Goal: Task Accomplishment & Management: Complete application form

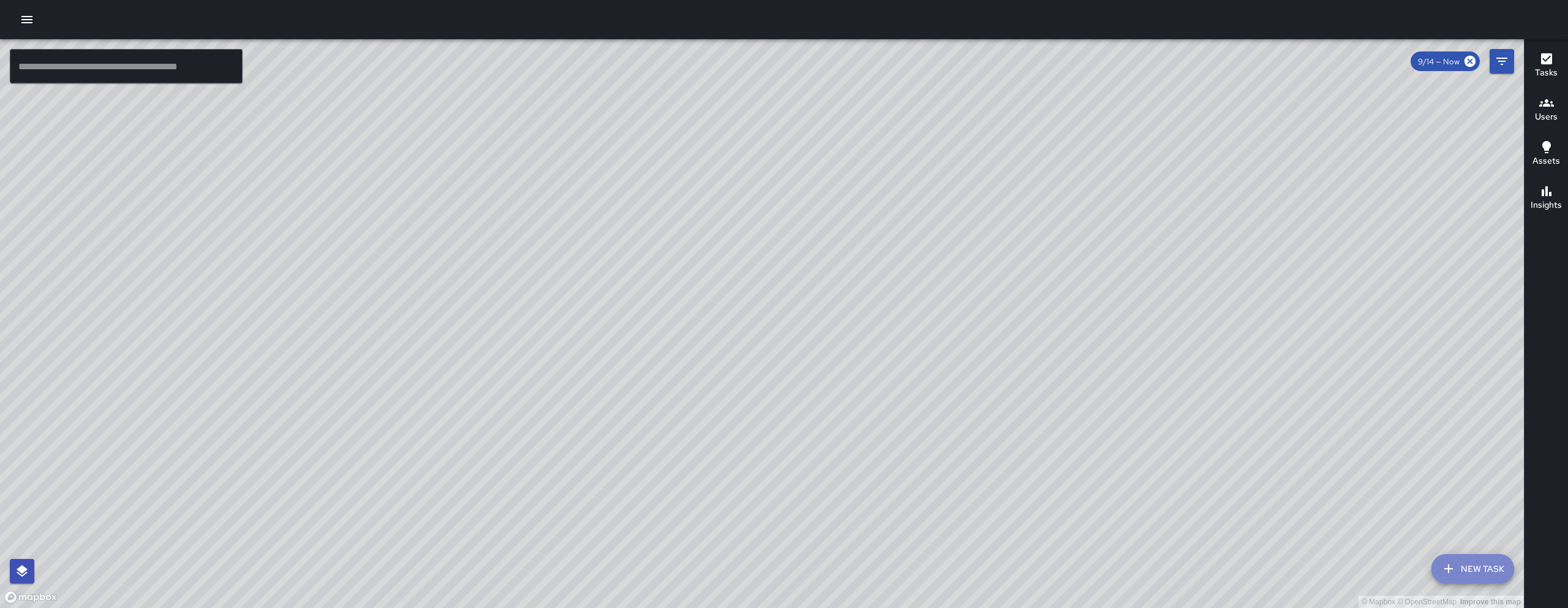
click at [1478, 563] on button "New Task" at bounding box center [1473, 569] width 83 height 29
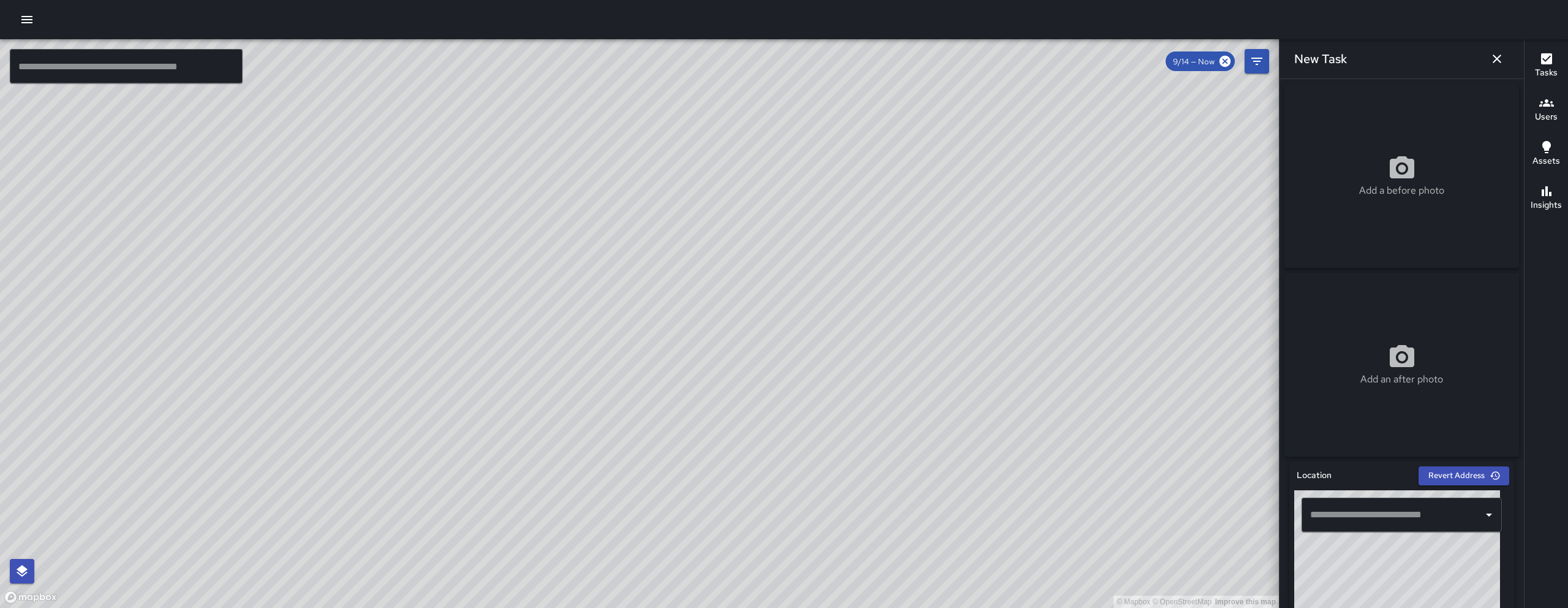
click at [1376, 510] on input "text" at bounding box center [1392, 515] width 171 height 23
paste input "********"
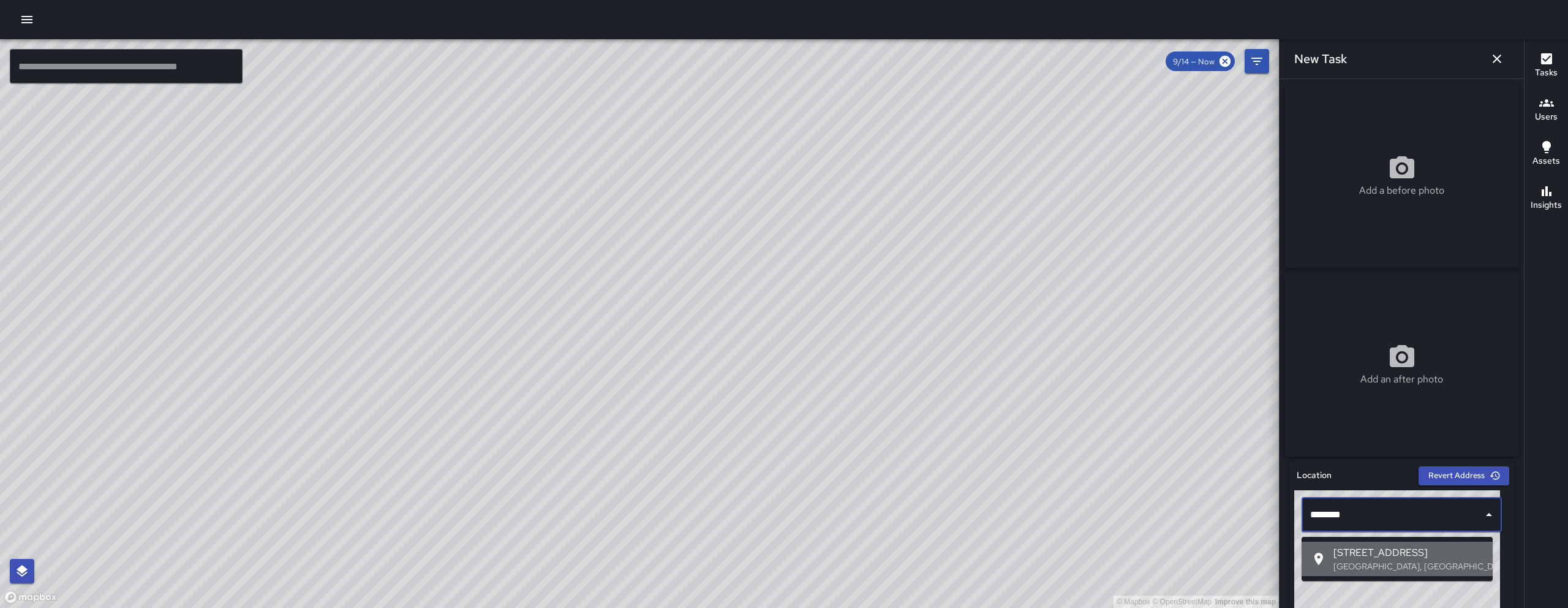
click at [1393, 562] on p "San Francisco, CA, USA" at bounding box center [1408, 567] width 150 height 13
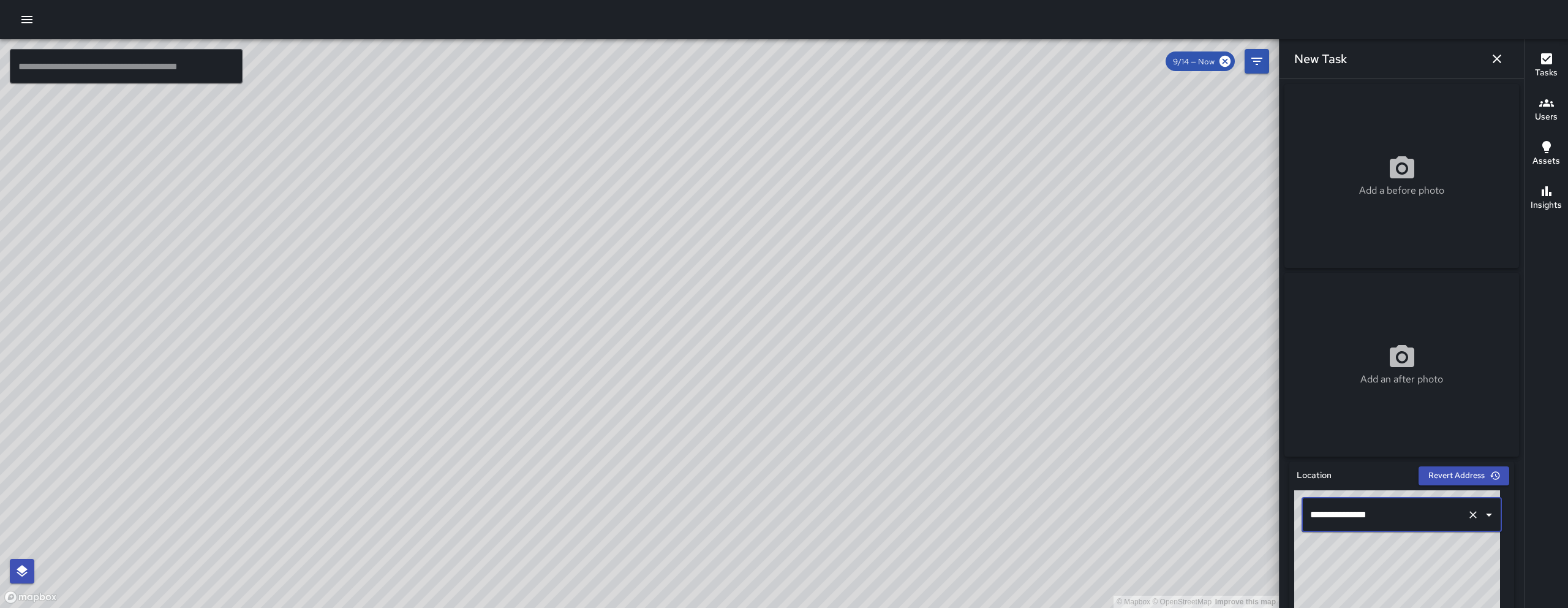
type input "**********"
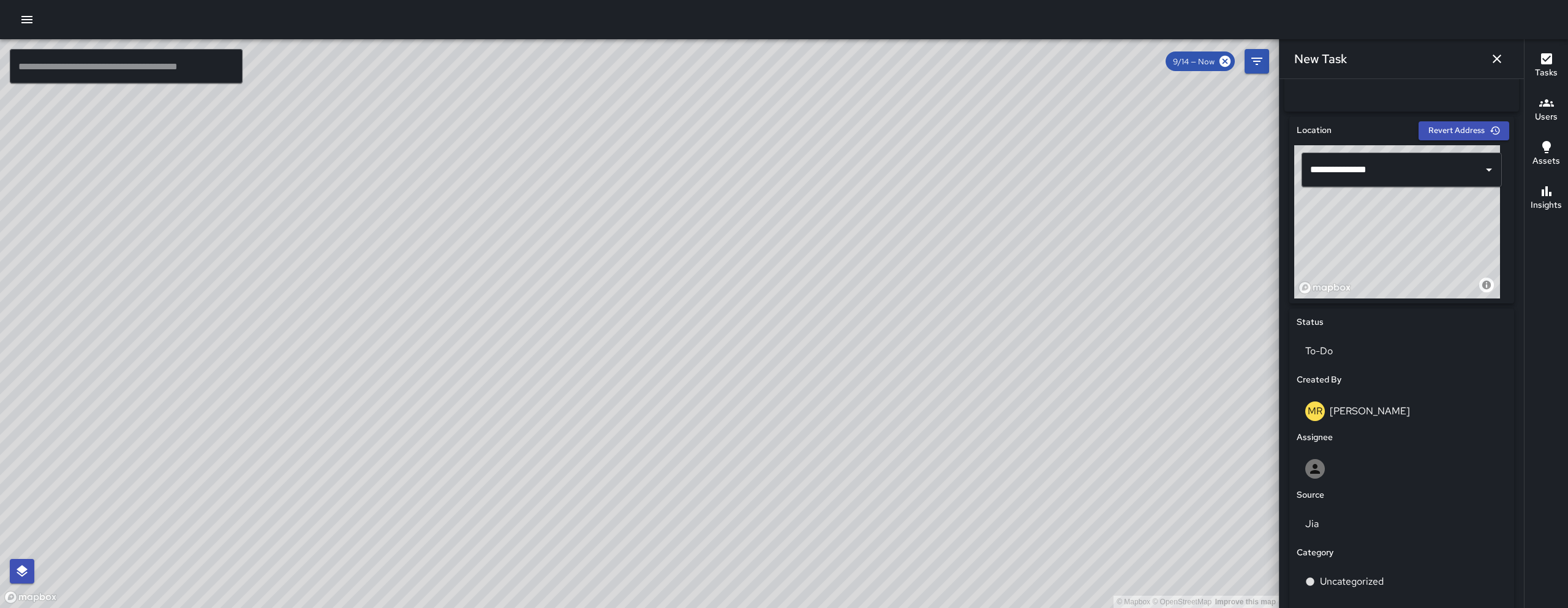
scroll to position [356, 0]
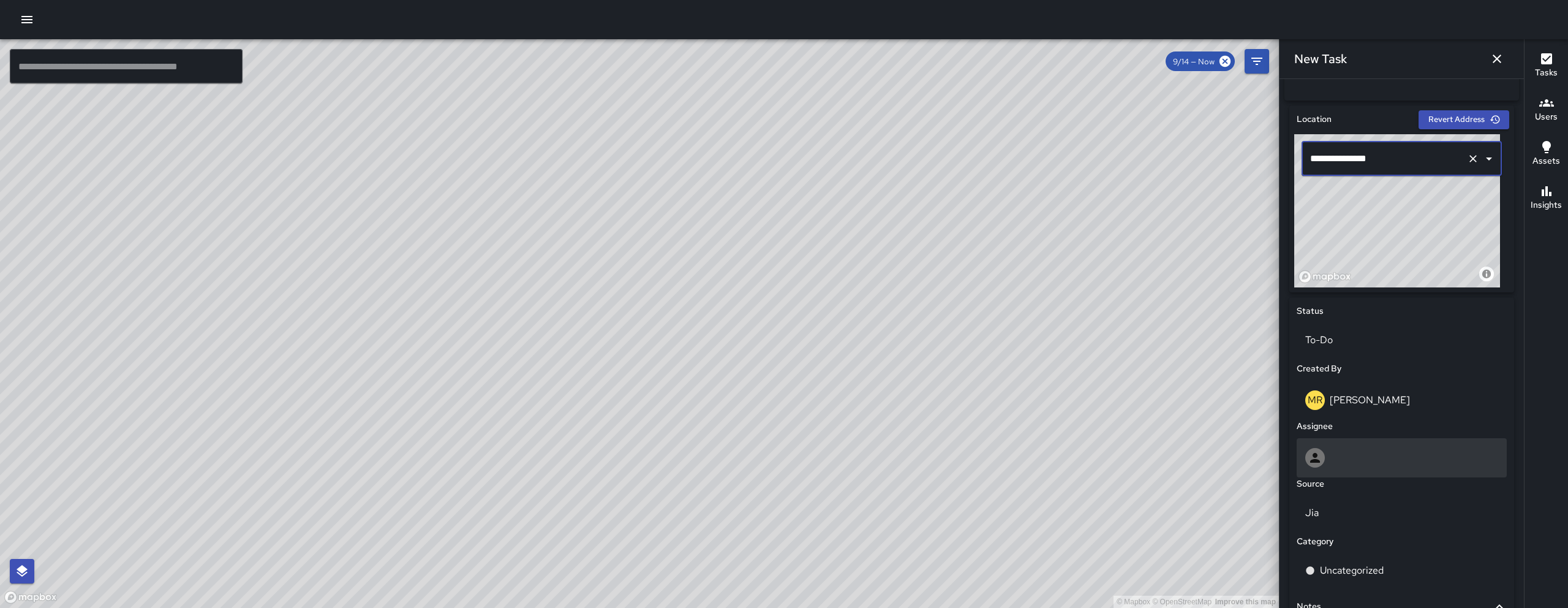
click at [1361, 444] on div at bounding box center [1401, 458] width 210 height 39
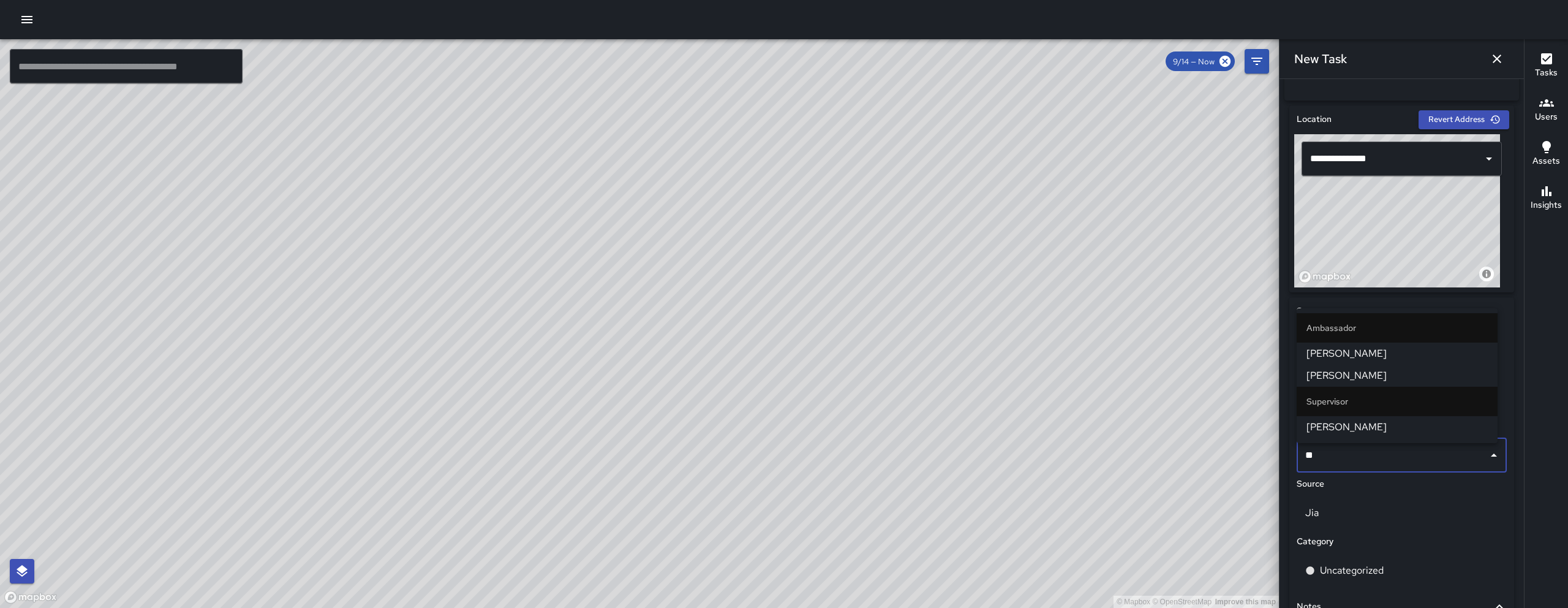
type input "***"
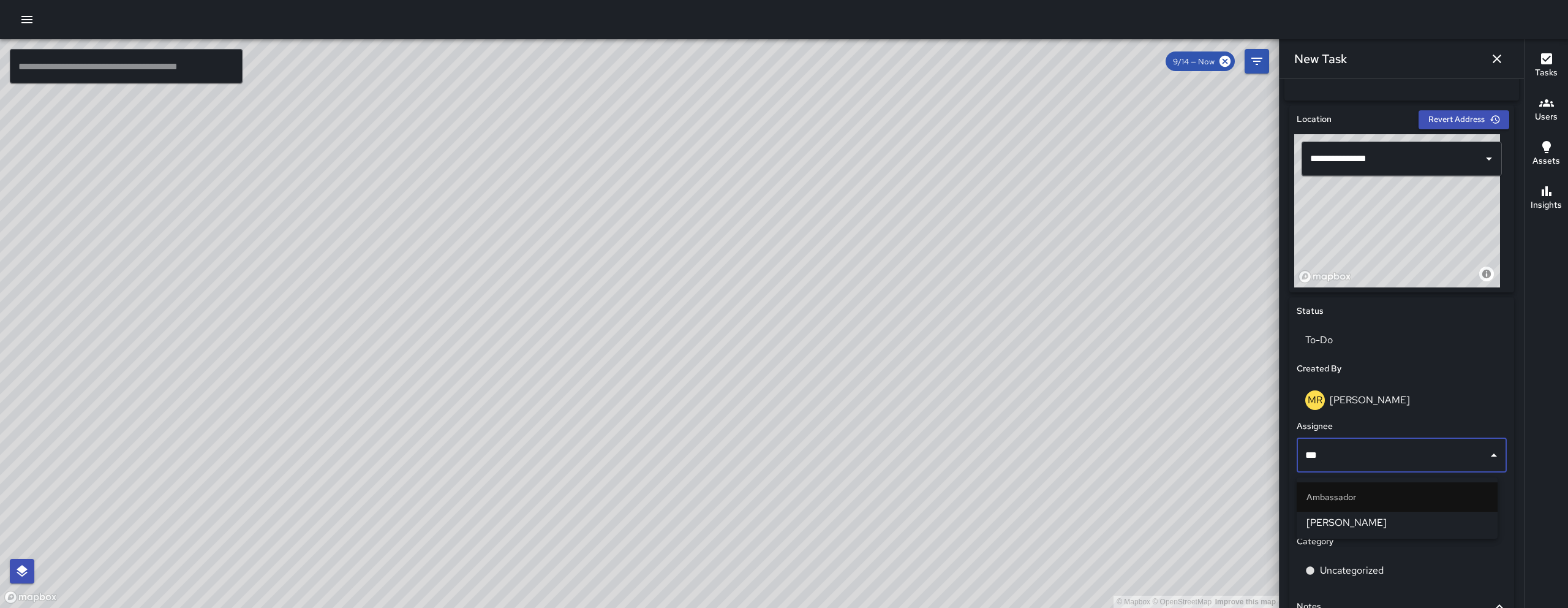
click at [1374, 523] on span "[PERSON_NAME]" at bounding box center [1396, 522] width 181 height 14
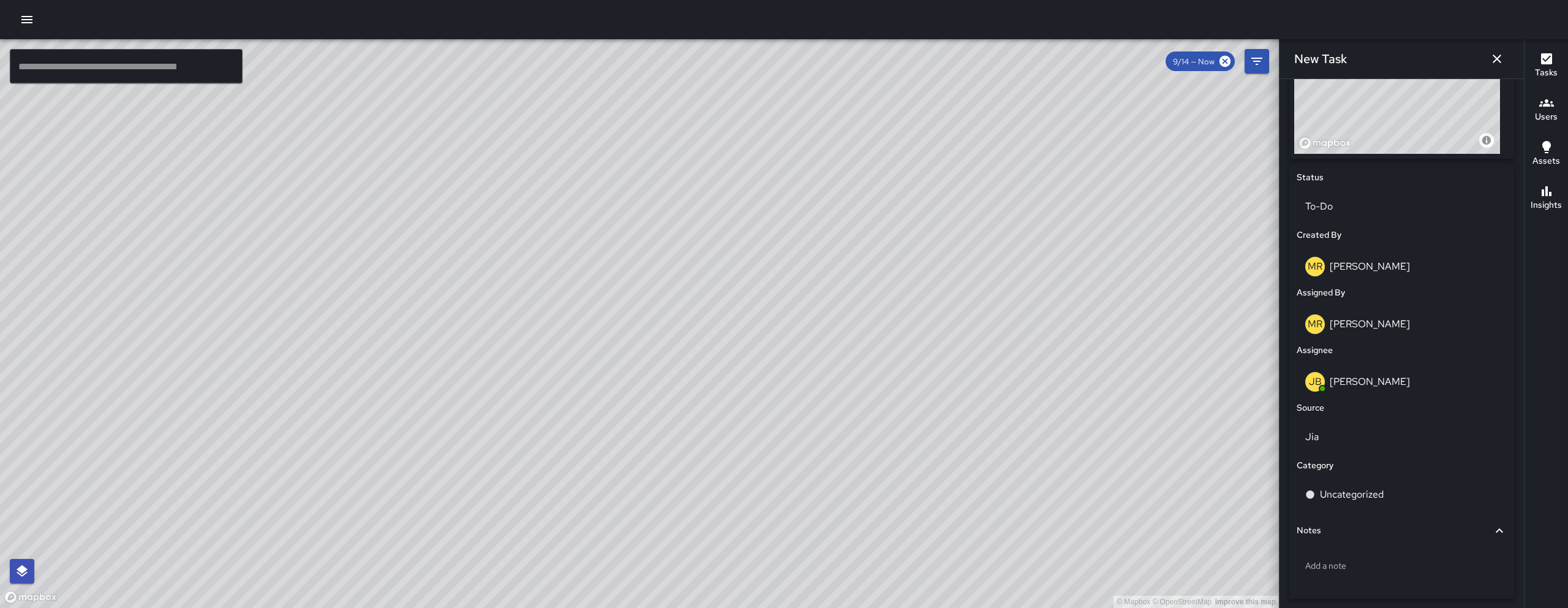
scroll to position [542, 0]
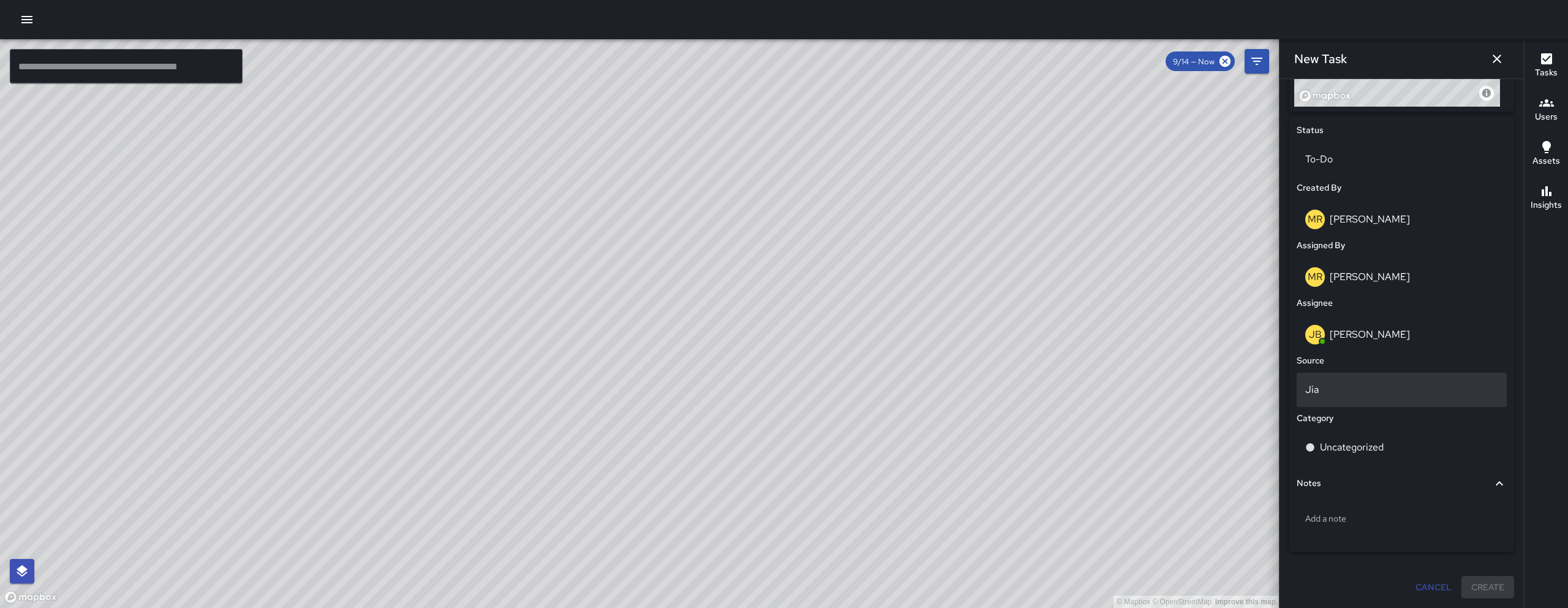
click at [1329, 379] on div "Jia" at bounding box center [1401, 389] width 210 height 34
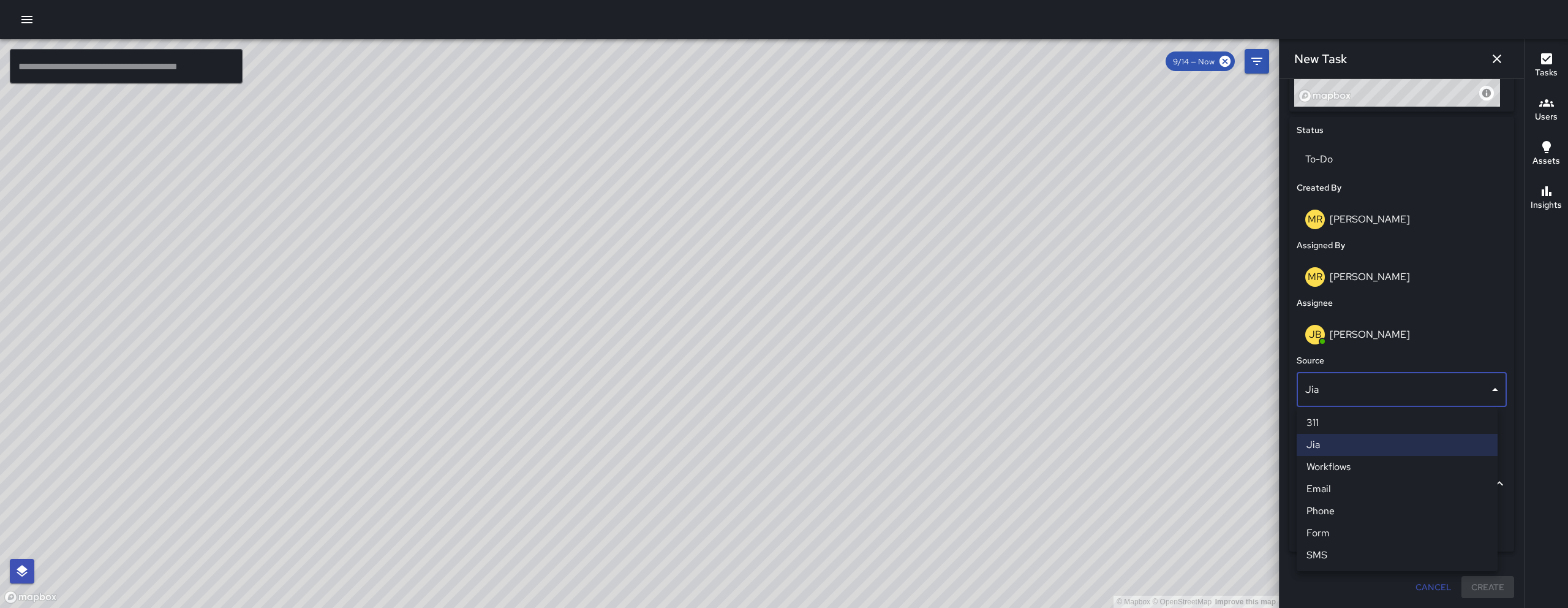
click at [1336, 486] on li "Email" at bounding box center [1397, 489] width 201 height 22
click at [1411, 450] on div "Uncategorized" at bounding box center [1401, 447] width 193 height 14
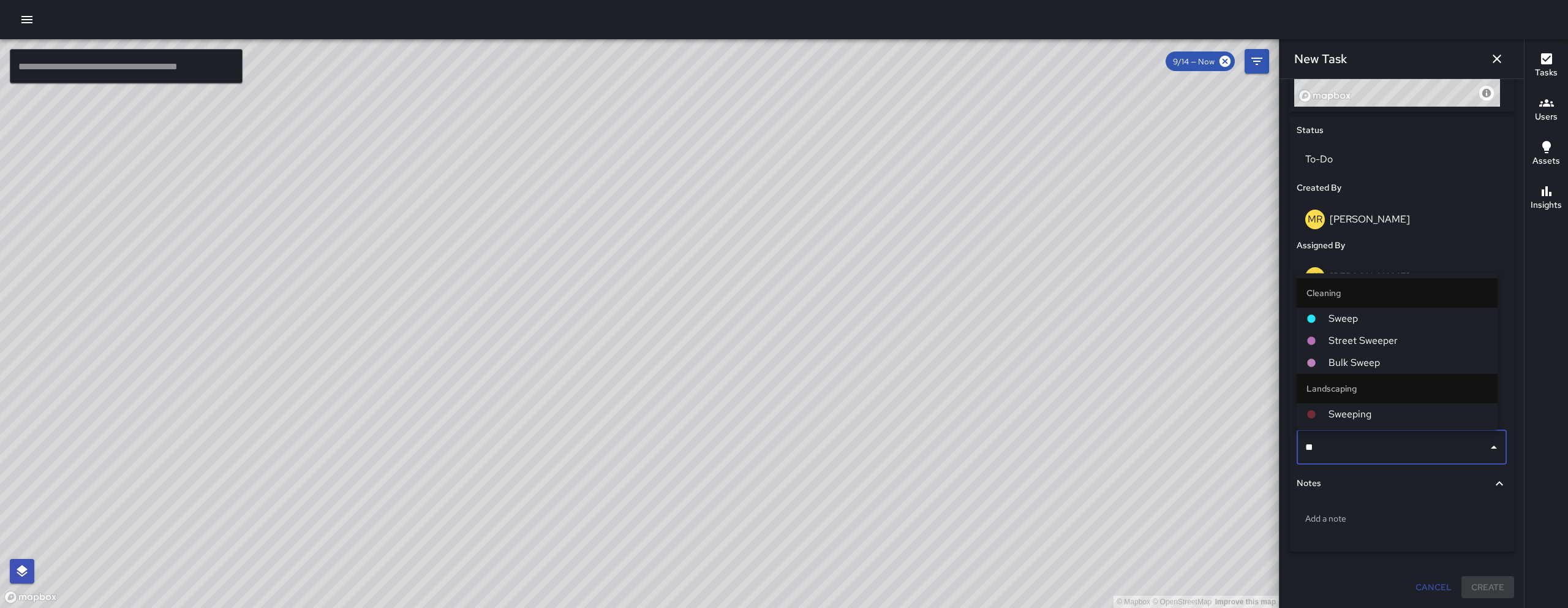
drag, startPoint x: 1329, startPoint y: 451, endPoint x: 1289, endPoint y: 454, distance: 40.1
click at [1289, 454] on div "Status To-Do Created By MR Maria Rosas Assigned By MR Maria Rosas Assignee JB J…" at bounding box center [1401, 334] width 225 height 435
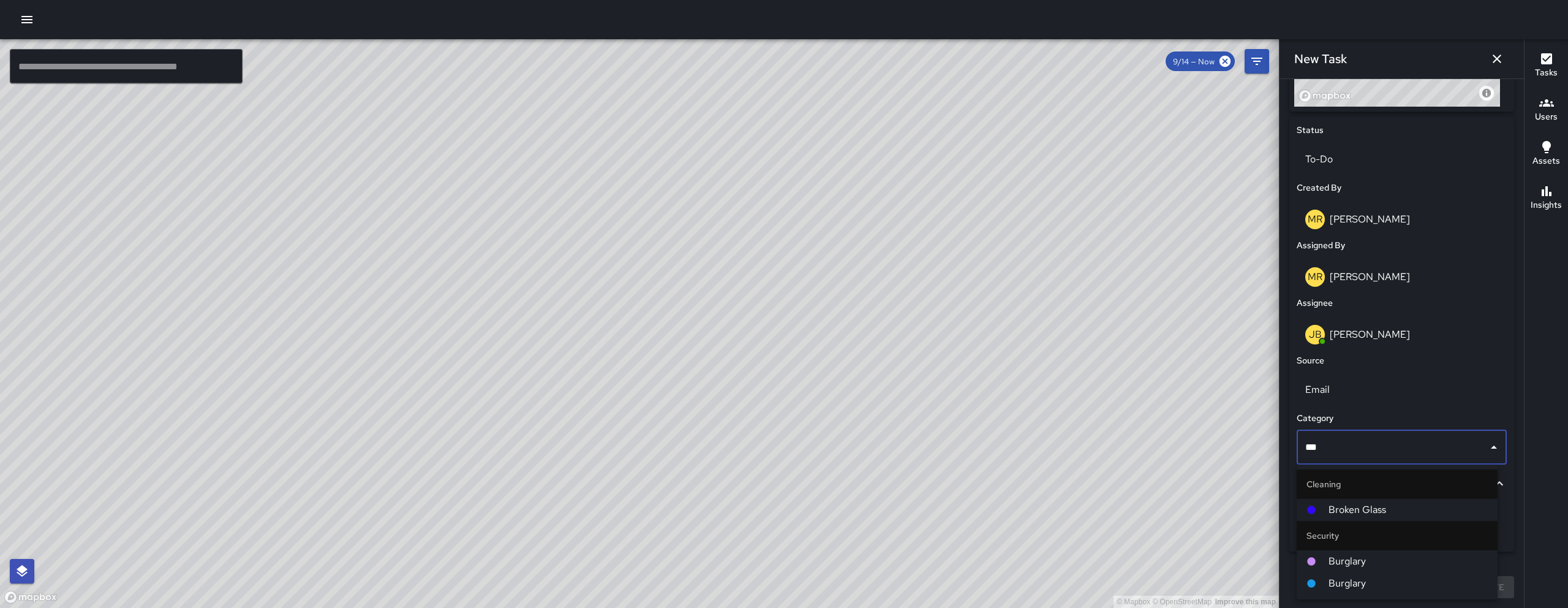
type input "****"
click at [1353, 505] on span "Broken Glass" at bounding box center [1408, 510] width 159 height 14
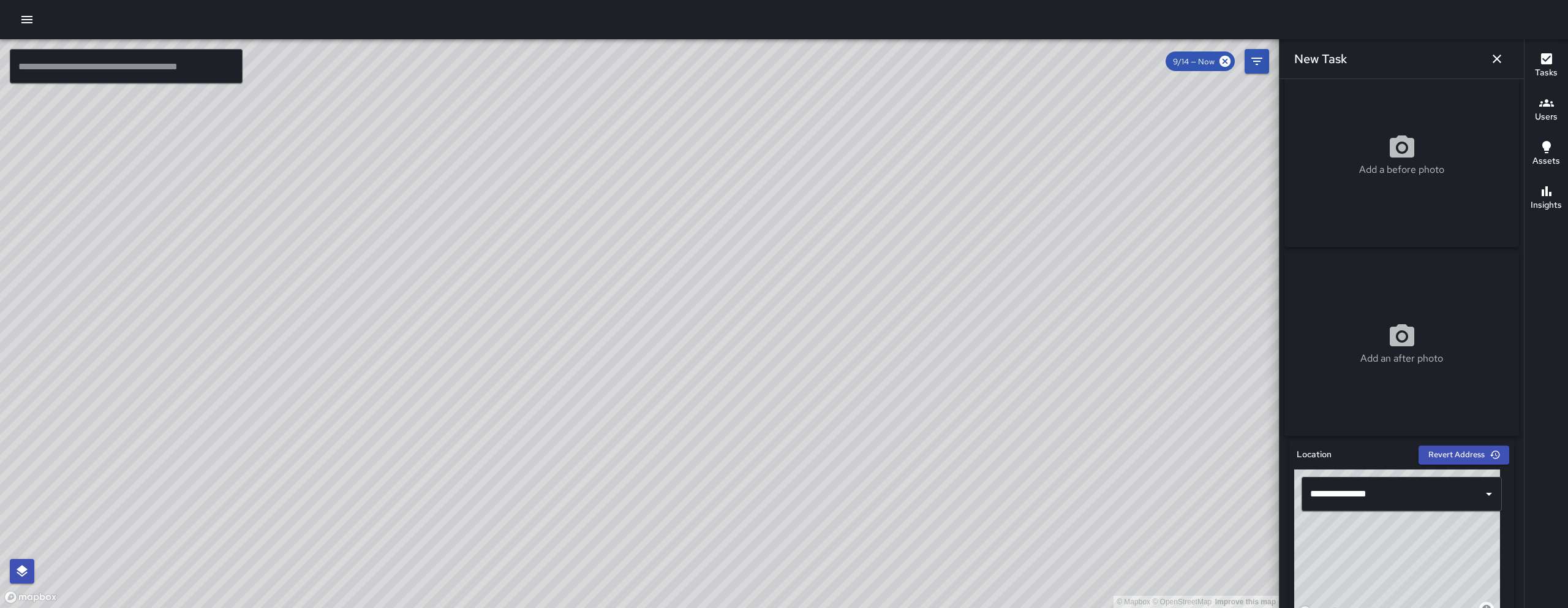
scroll to position [0, 0]
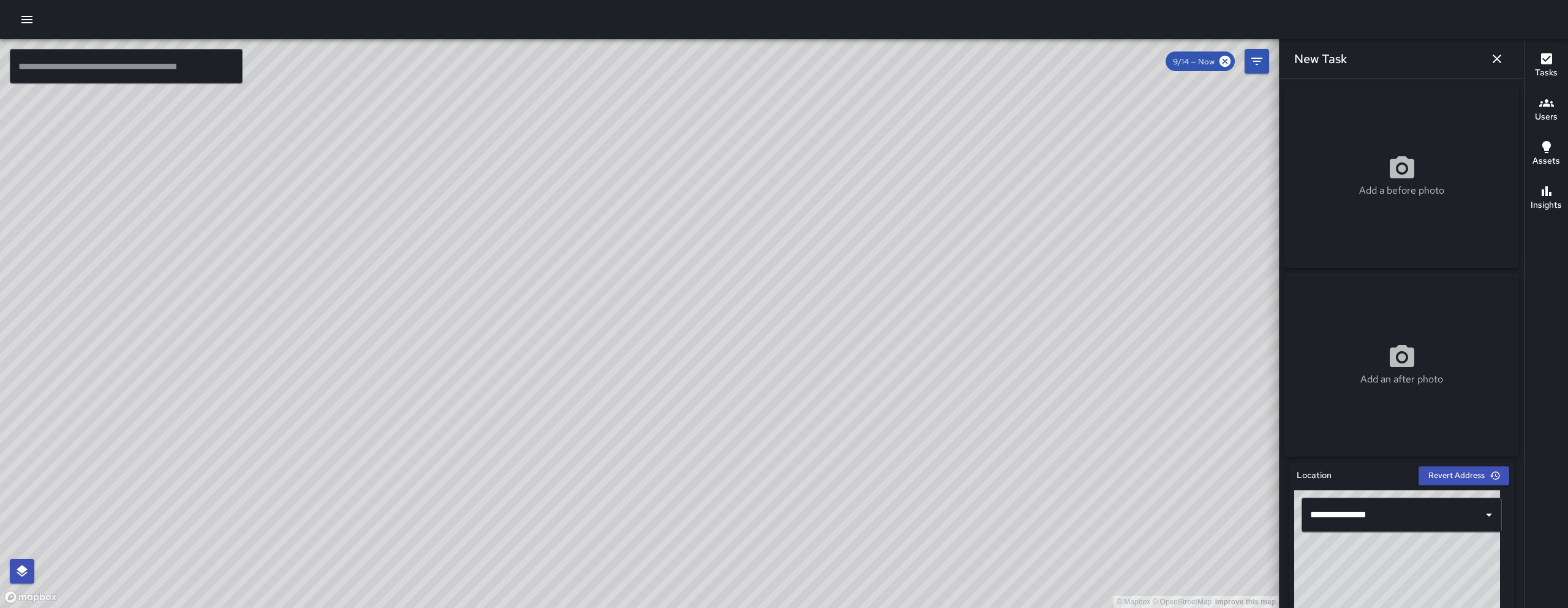
click at [1401, 149] on div "Add a before photo" at bounding box center [1401, 176] width 234 height 184
type input "**********"
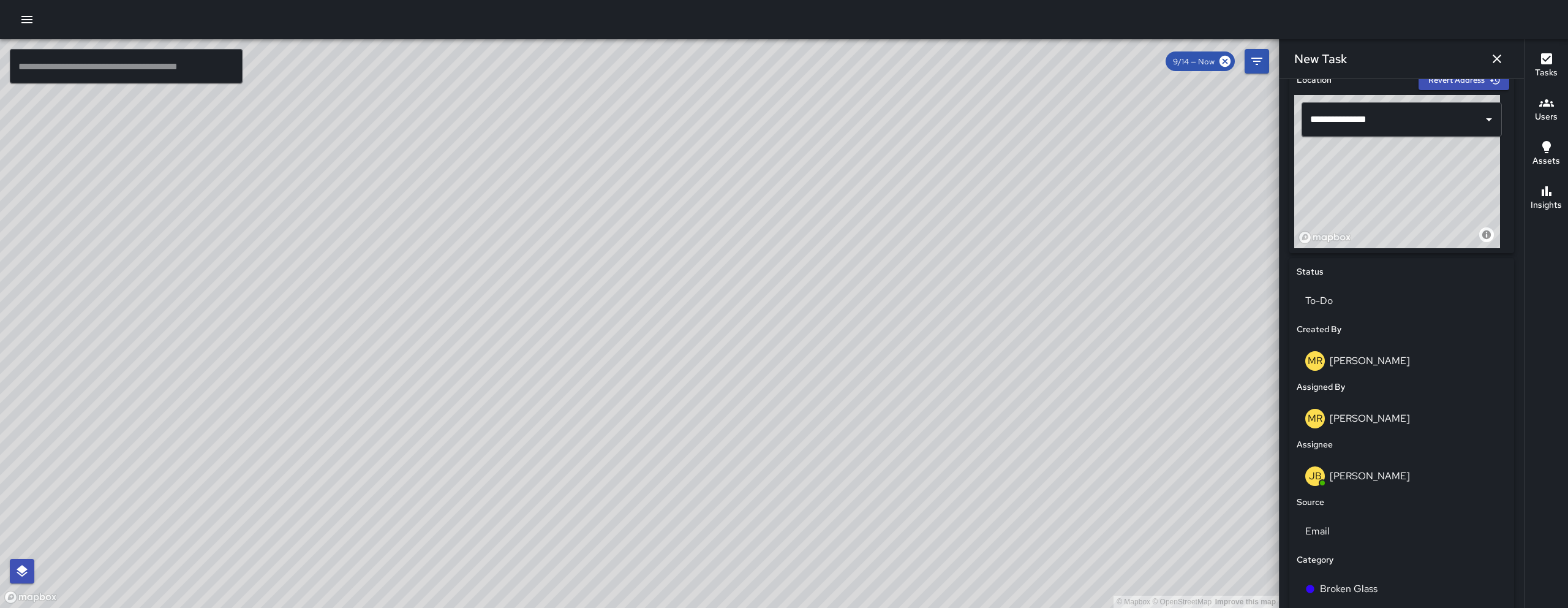
scroll to position [542, 0]
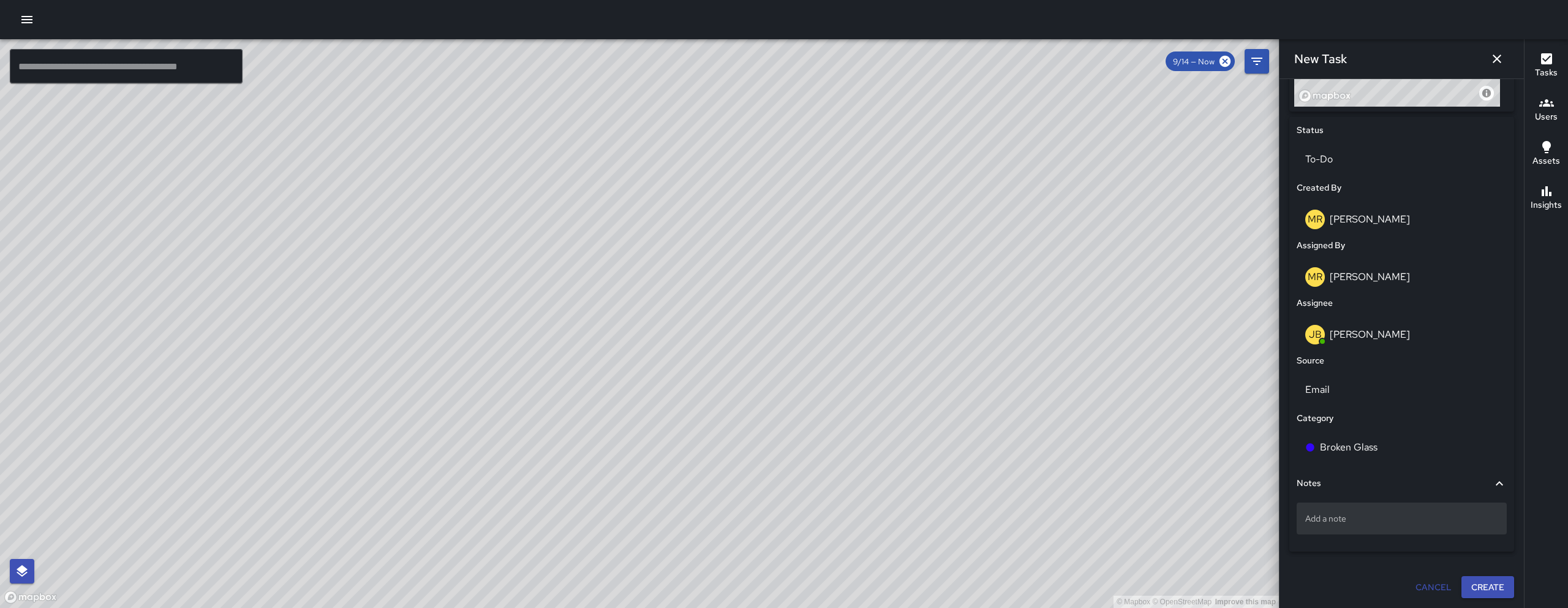
click at [1408, 534] on div "Add a note" at bounding box center [1401, 518] width 210 height 32
drag, startPoint x: 1404, startPoint y: 529, endPoint x: 1325, endPoint y: 523, distance: 79.2
click at [1336, 517] on p "Add a note" at bounding box center [1401, 518] width 193 height 13
type textarea "**********"
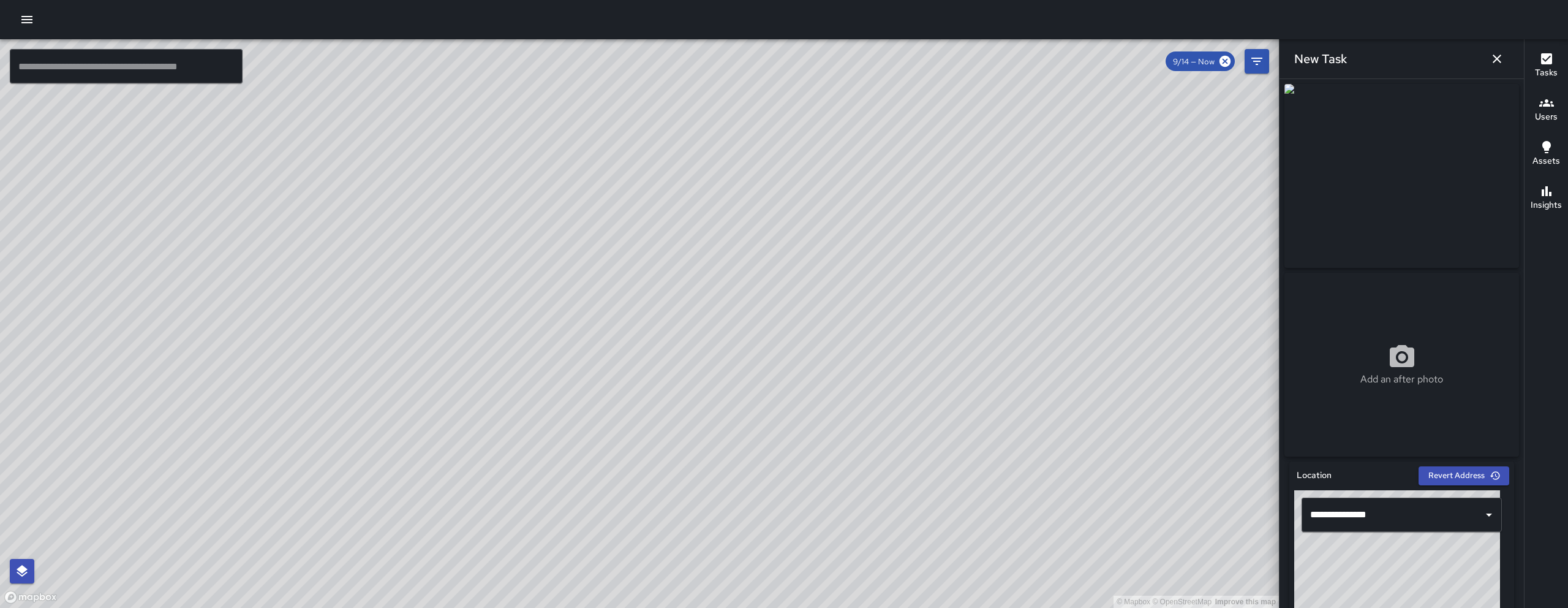
scroll to position [542, 0]
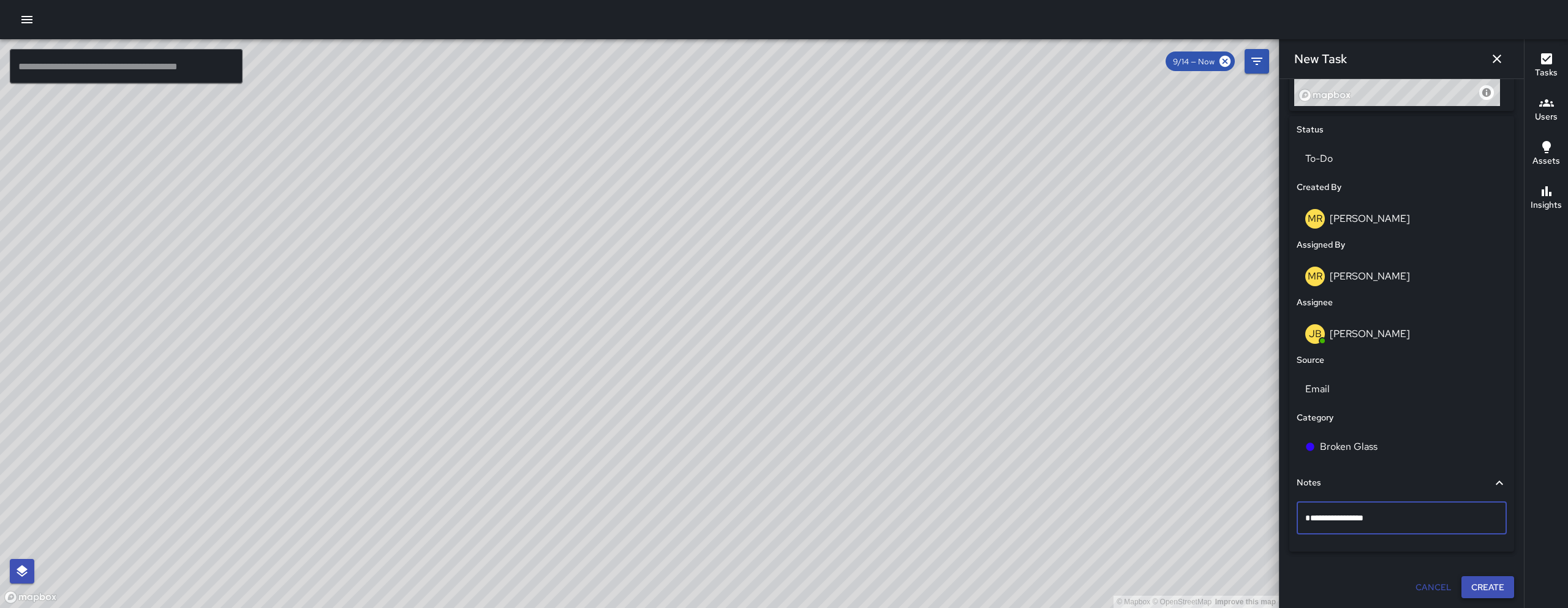
click at [1483, 582] on button "Create" at bounding box center [1488, 587] width 53 height 23
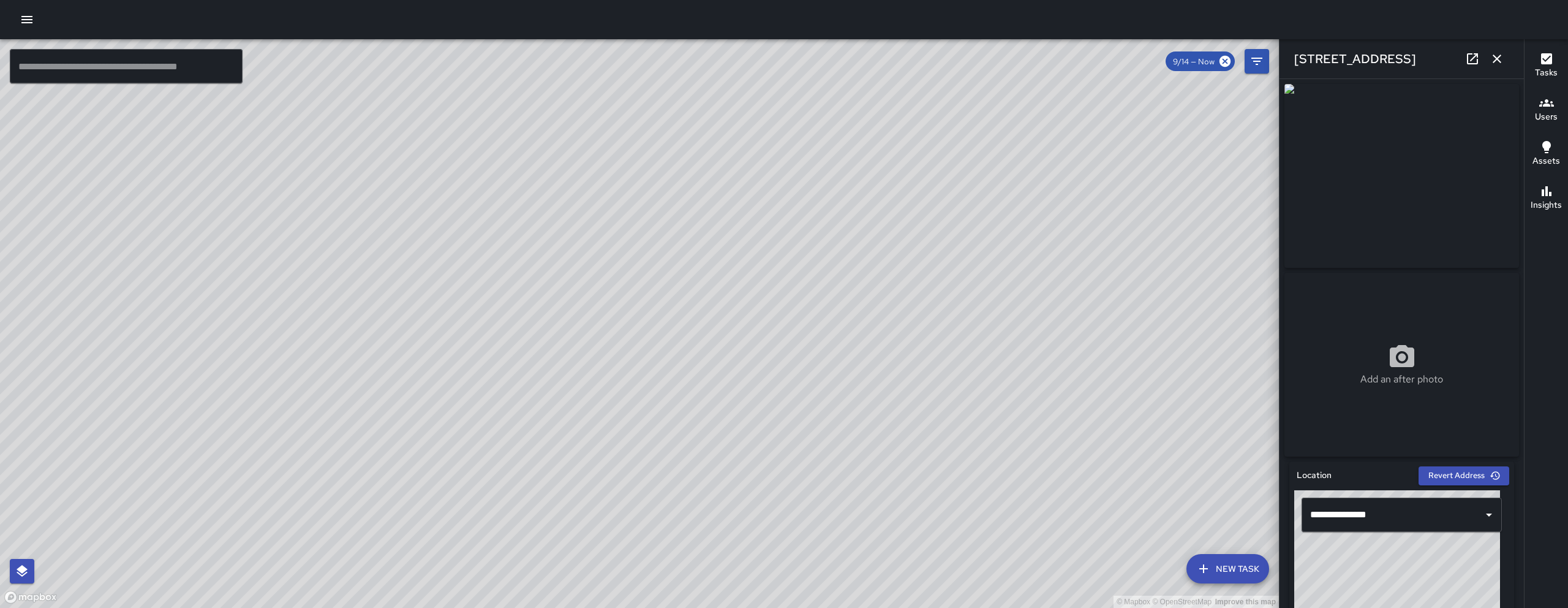
drag, startPoint x: 722, startPoint y: 329, endPoint x: 709, endPoint y: 401, distance: 73.2
click at [711, 401] on div "© Mapbox © OpenStreetMap Improve this map" at bounding box center [639, 323] width 1279 height 569
click at [1502, 59] on icon "button" at bounding box center [1497, 58] width 14 height 14
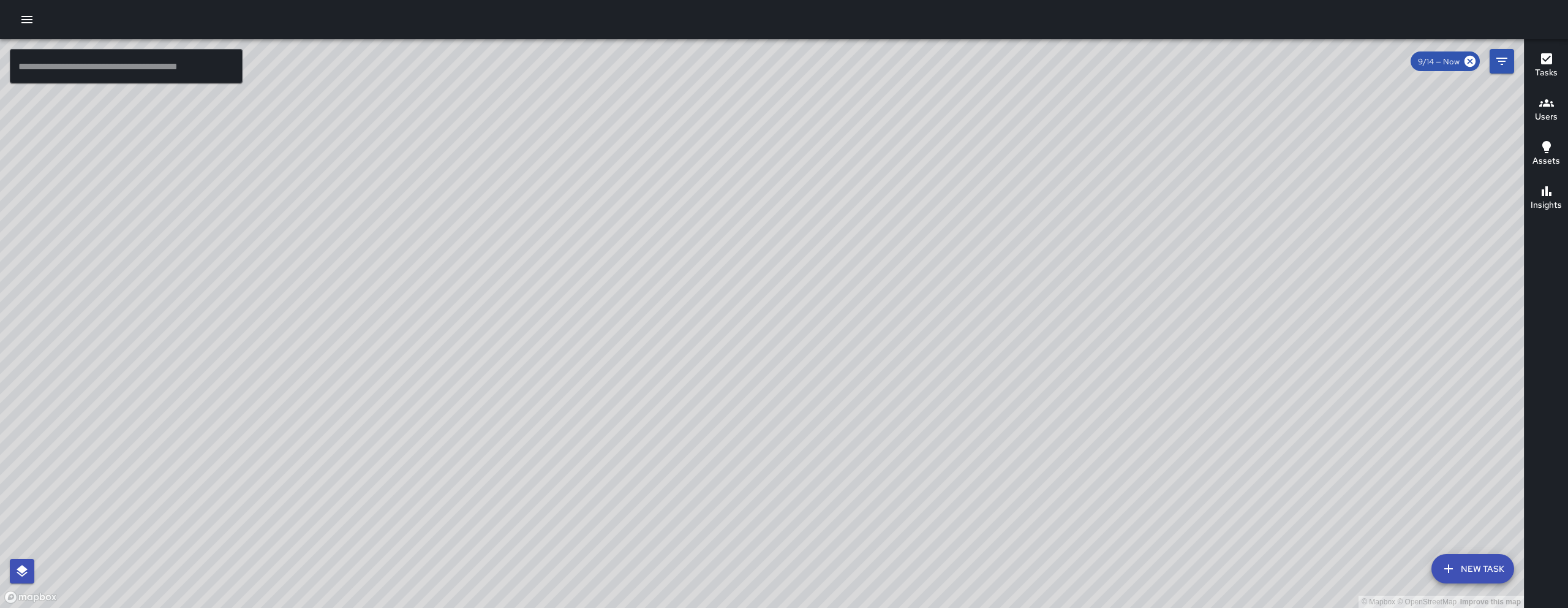
click at [1482, 573] on button "New Task" at bounding box center [1473, 569] width 83 height 29
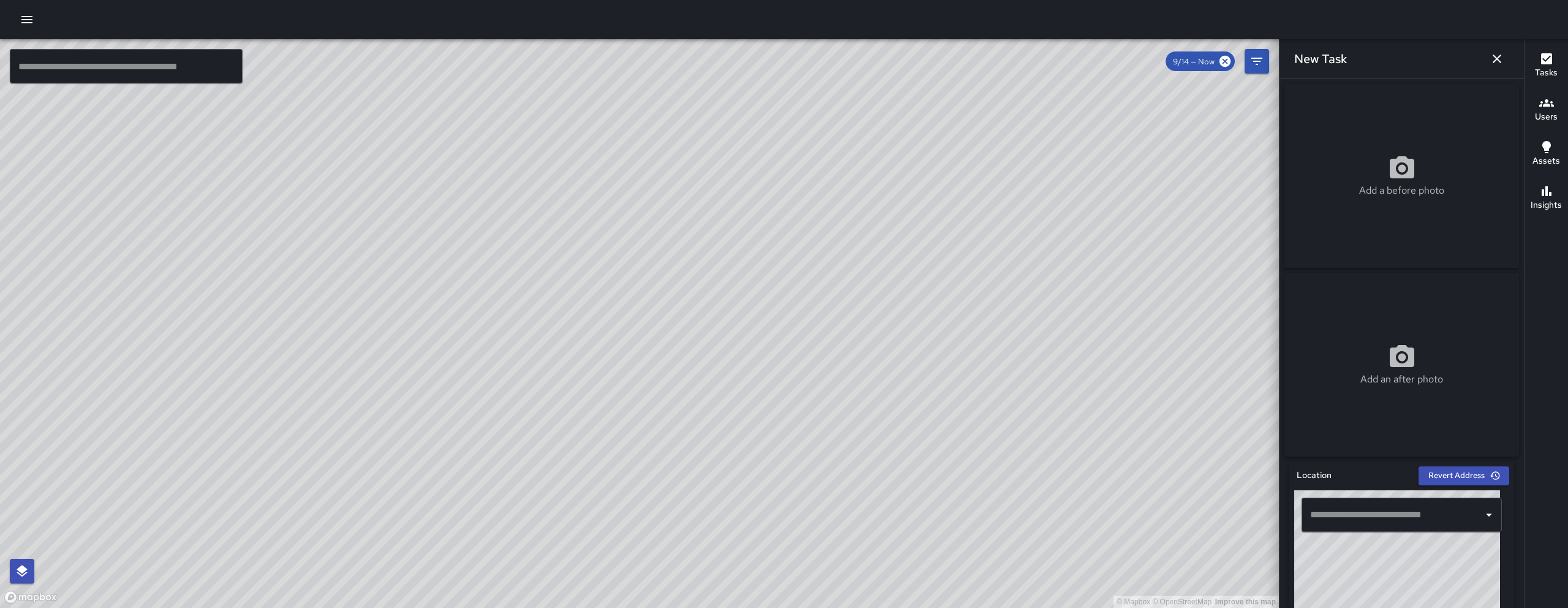
click at [1386, 523] on input "text" at bounding box center [1392, 515] width 171 height 23
paste input "**********"
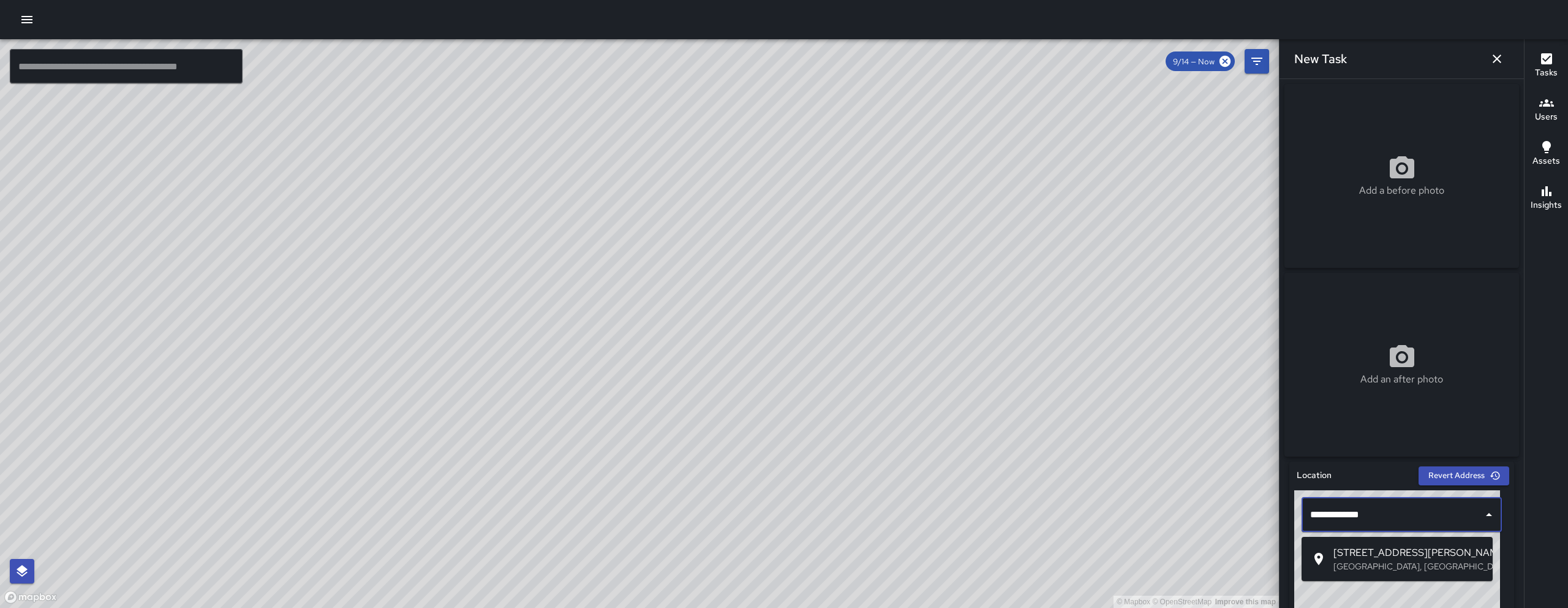
click at [1381, 555] on span "[STREET_ADDRESS][PERSON_NAME]" at bounding box center [1408, 552] width 150 height 14
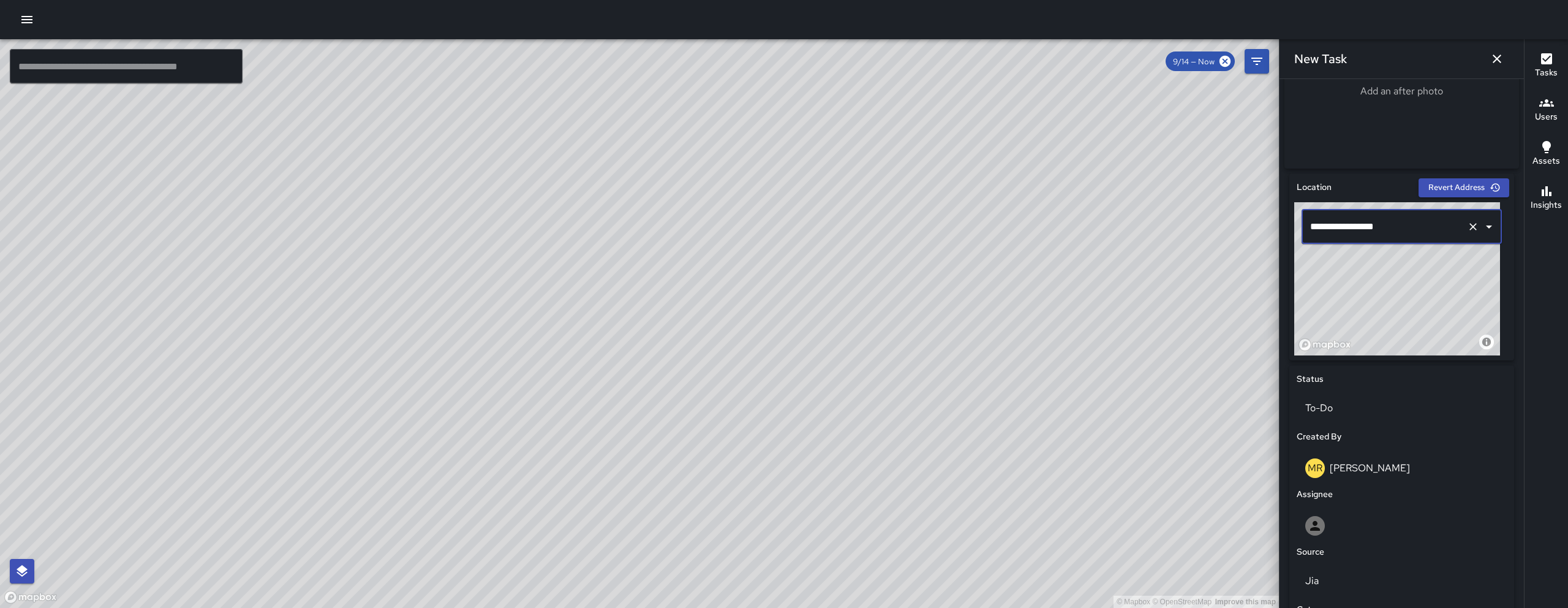
scroll to position [292, 0]
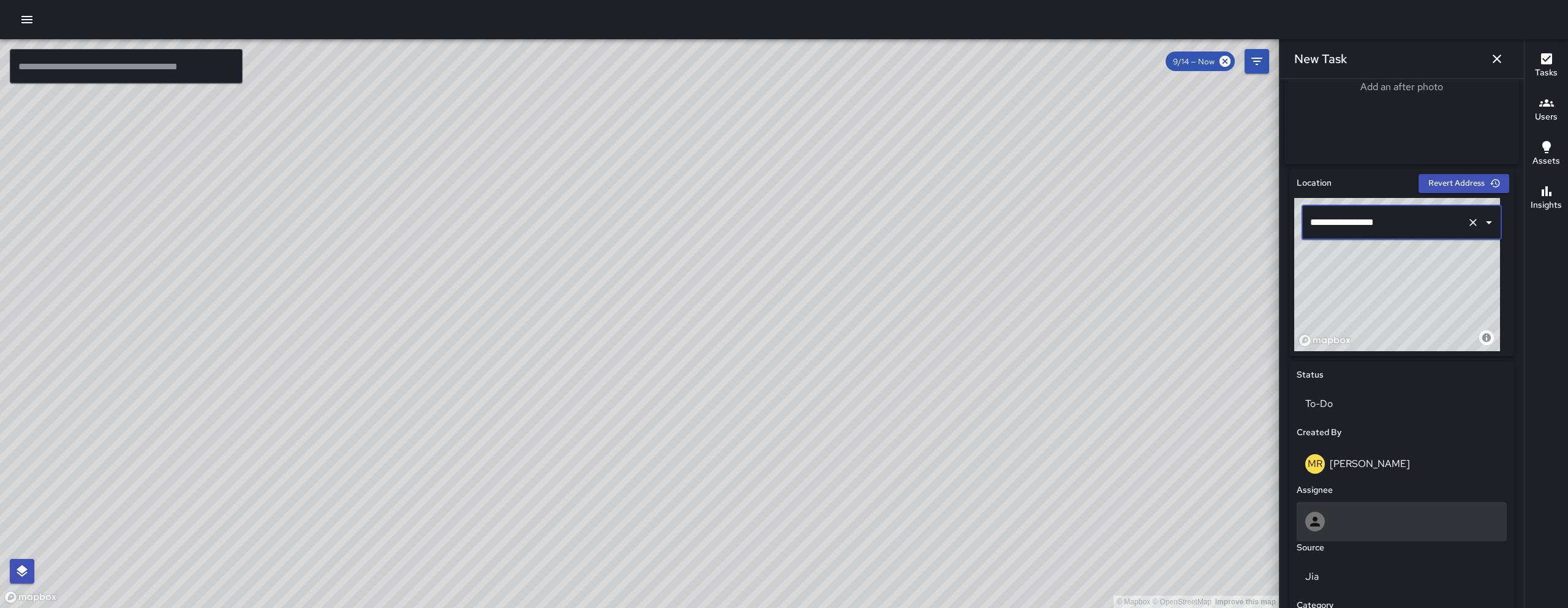
type input "**********"
click at [1410, 537] on div at bounding box center [1401, 522] width 210 height 39
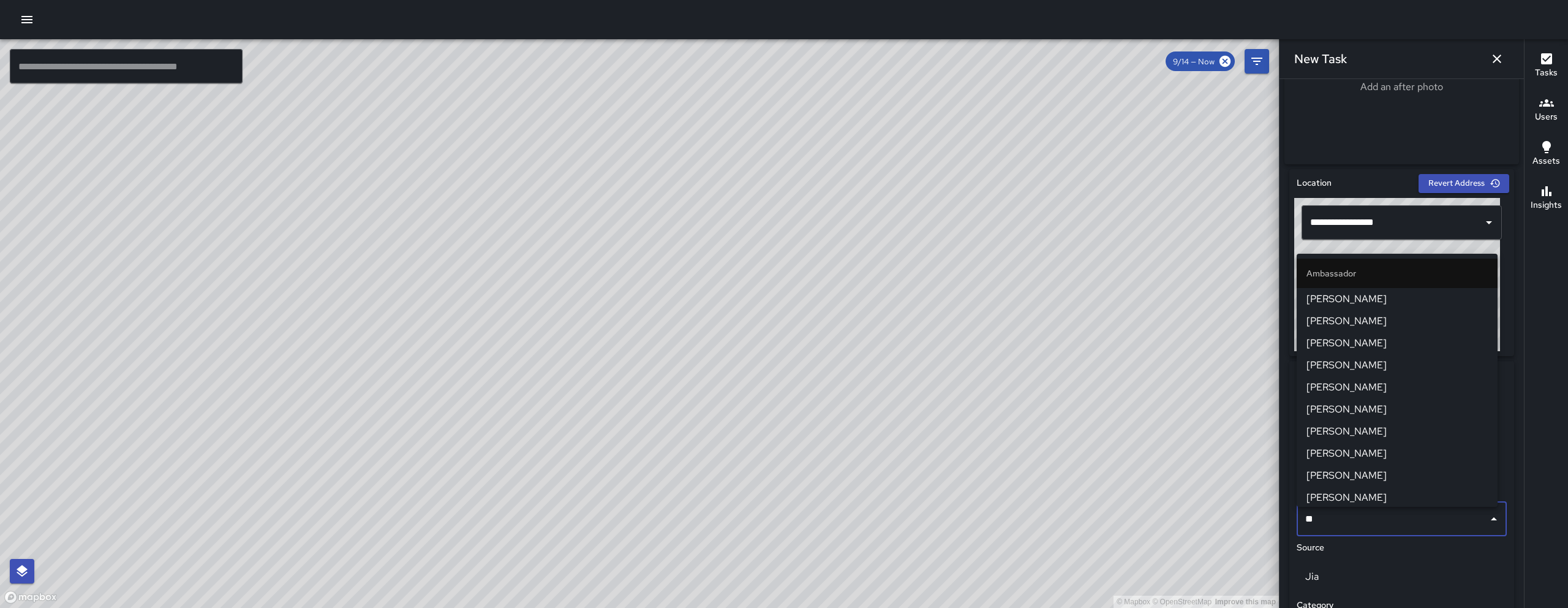
type input "***"
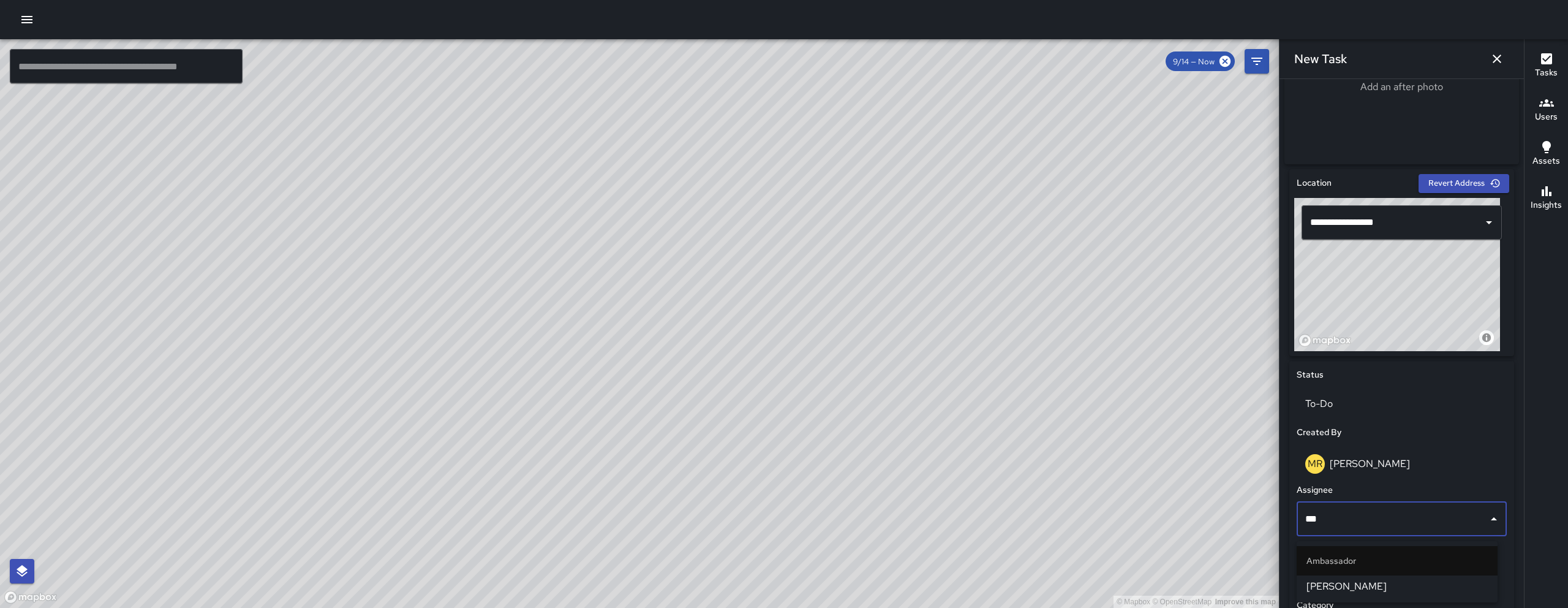
click at [1412, 581] on span "[PERSON_NAME]" at bounding box center [1396, 586] width 181 height 14
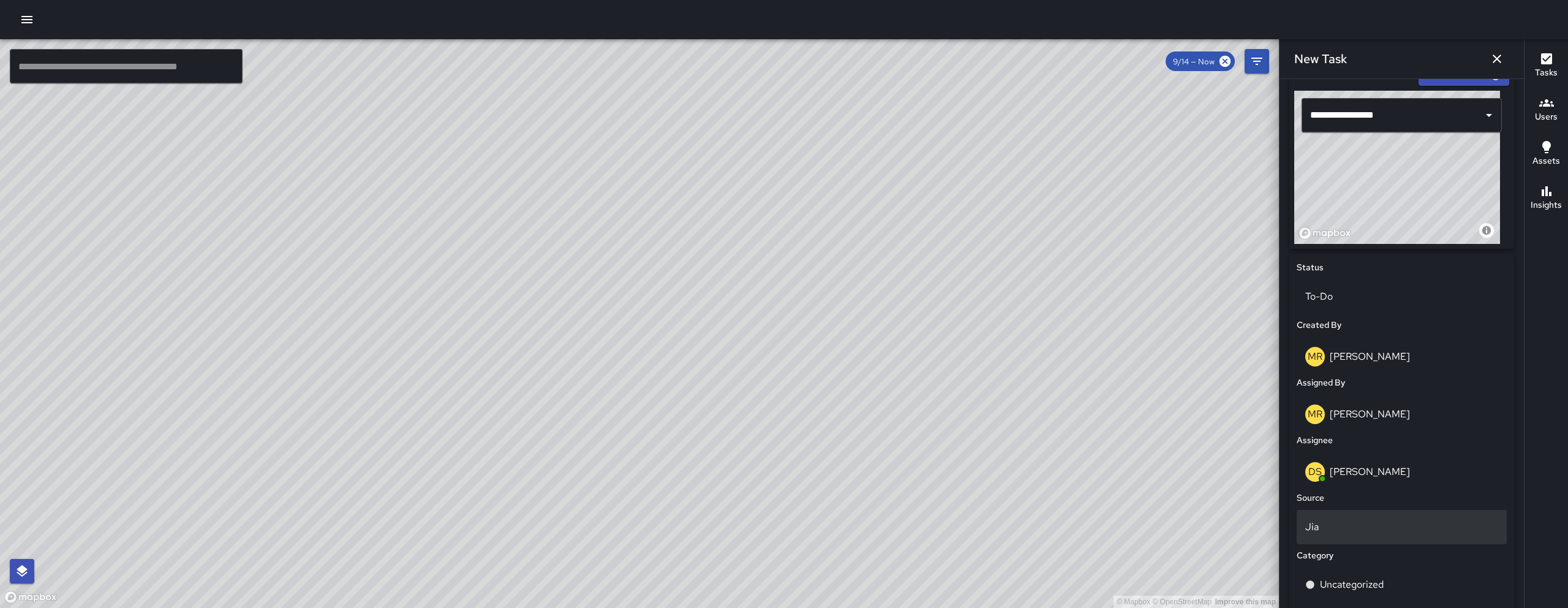
scroll to position [403, 0]
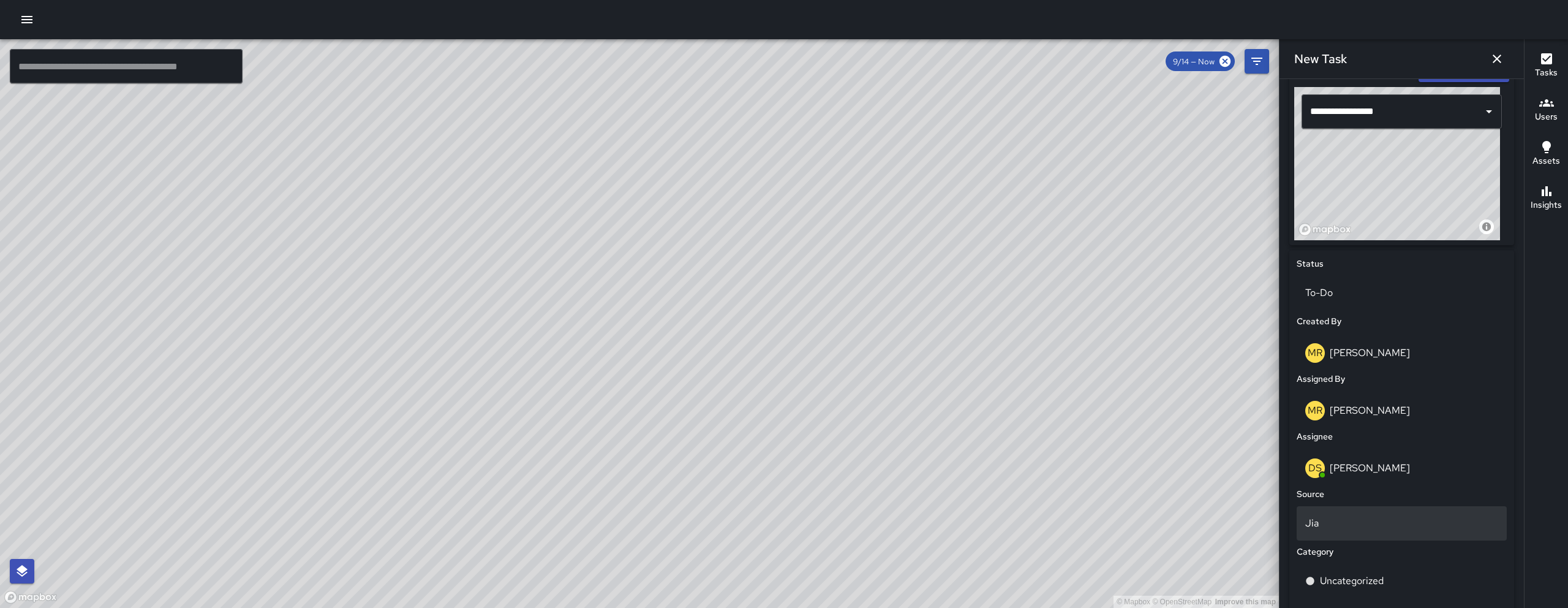
click at [1380, 536] on div "Jia" at bounding box center [1401, 523] width 210 height 34
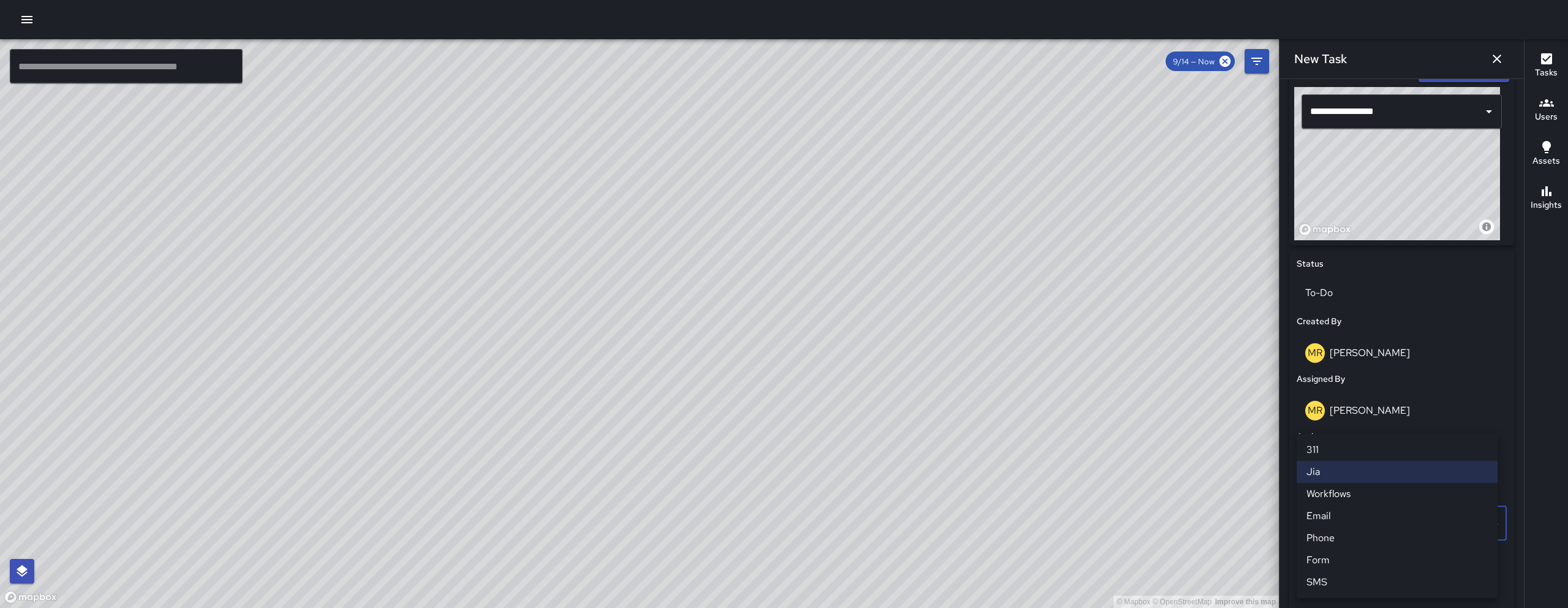
click at [1344, 517] on li "Email" at bounding box center [1397, 516] width 201 height 22
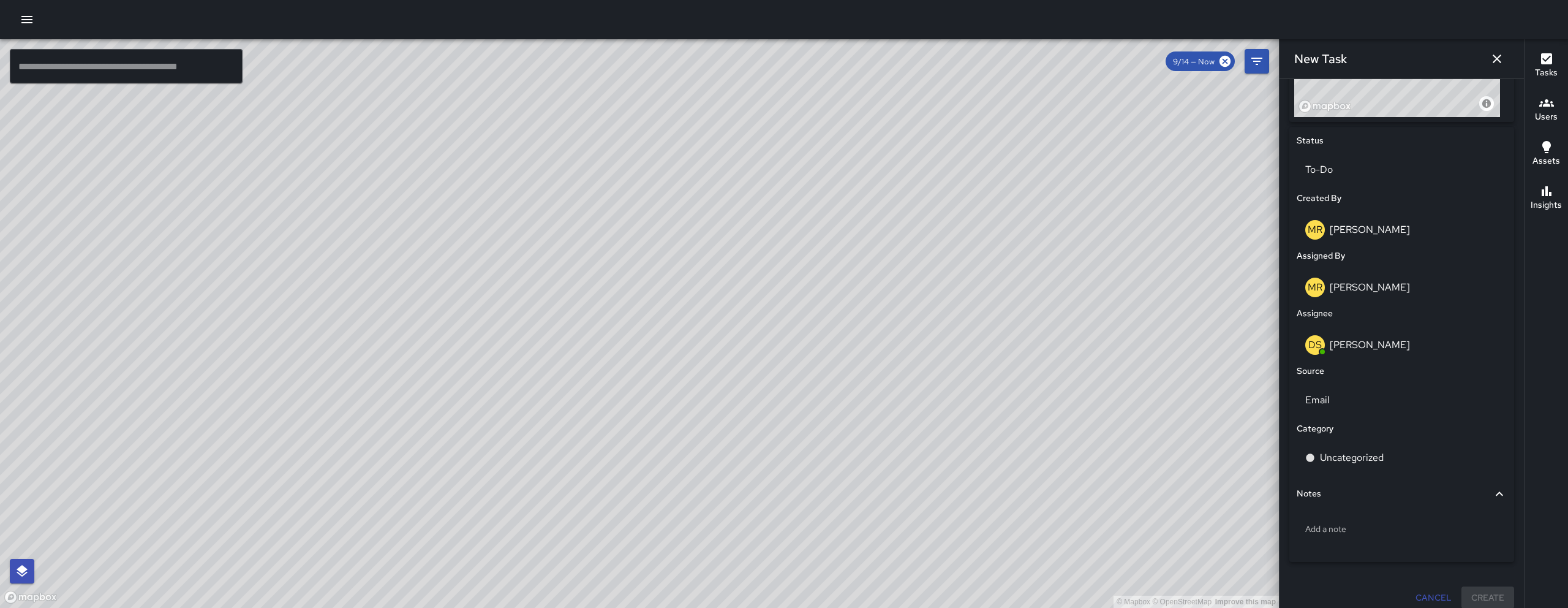
scroll to position [542, 0]
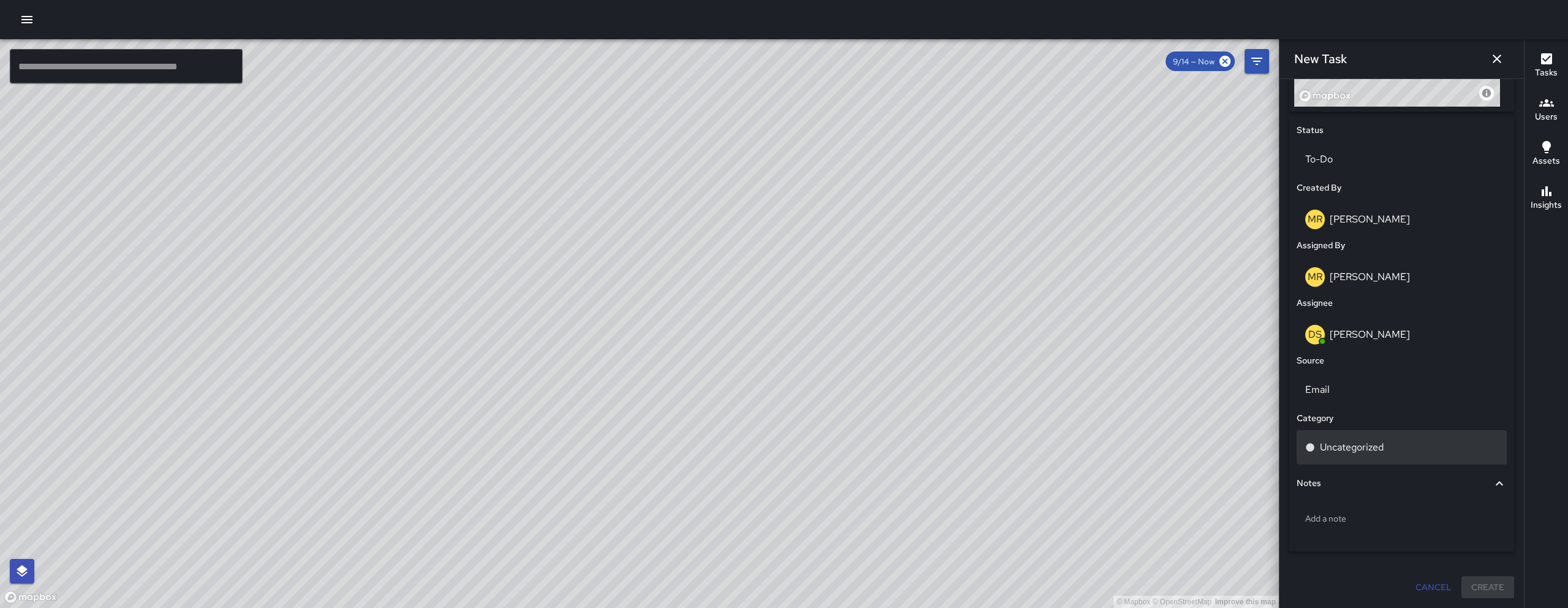
click at [1346, 453] on p "Uncategorized" at bounding box center [1352, 447] width 64 height 14
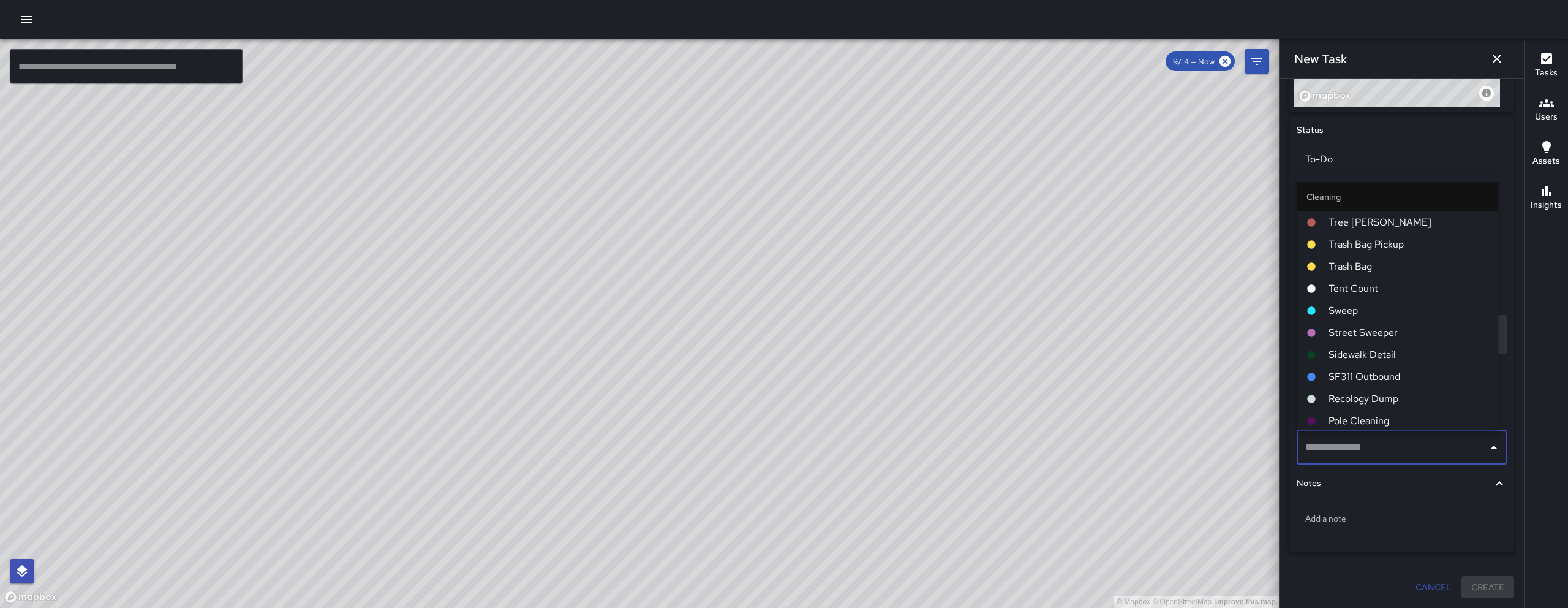
click at [1354, 311] on span "Sweep" at bounding box center [1408, 310] width 159 height 14
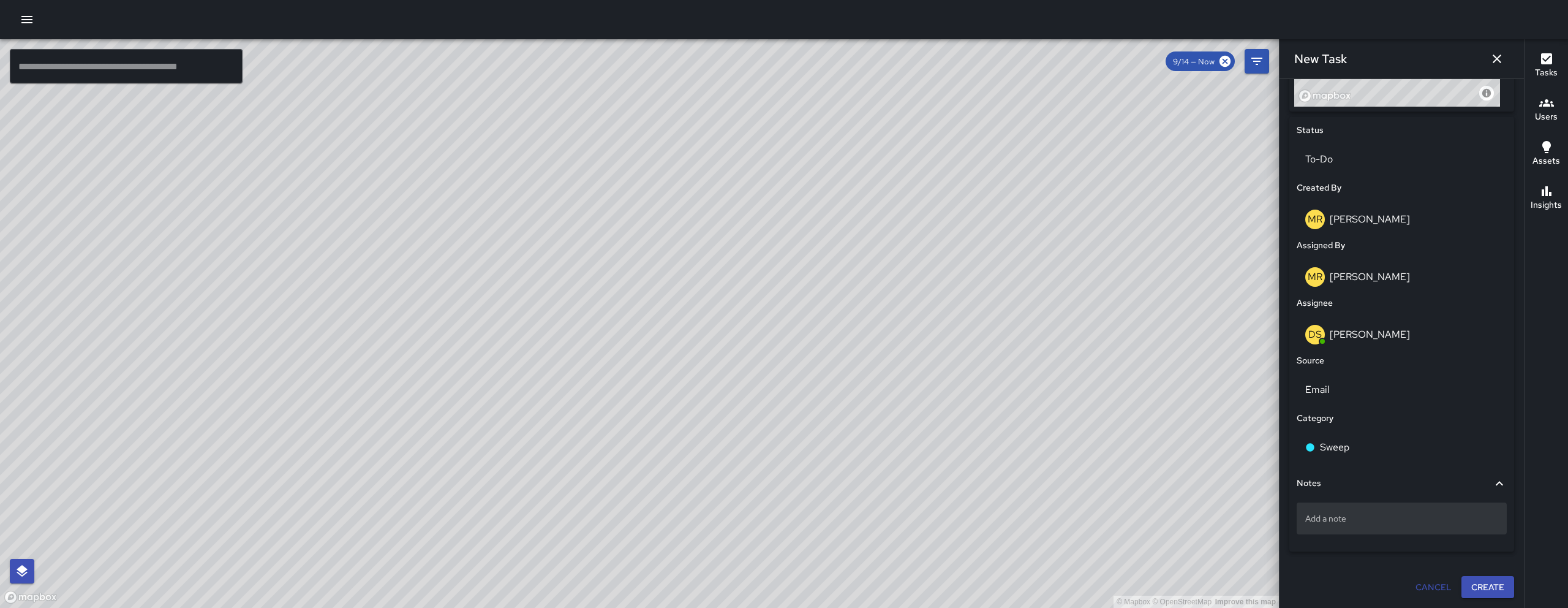
click at [1386, 529] on div "Add a note" at bounding box center [1401, 518] width 210 height 32
click at [1322, 520] on p "Add a note" at bounding box center [1401, 518] width 193 height 13
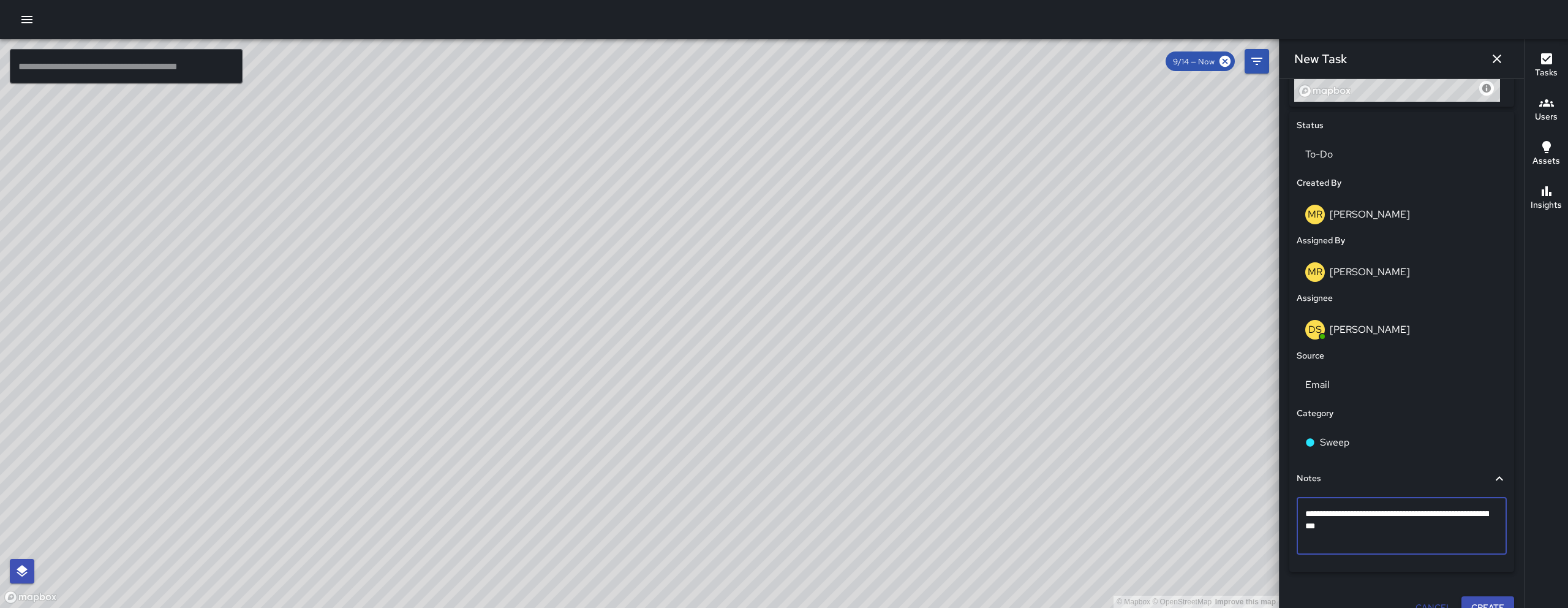
type textarea "**********"
click at [1473, 599] on button "Create" at bounding box center [1488, 595] width 53 height 23
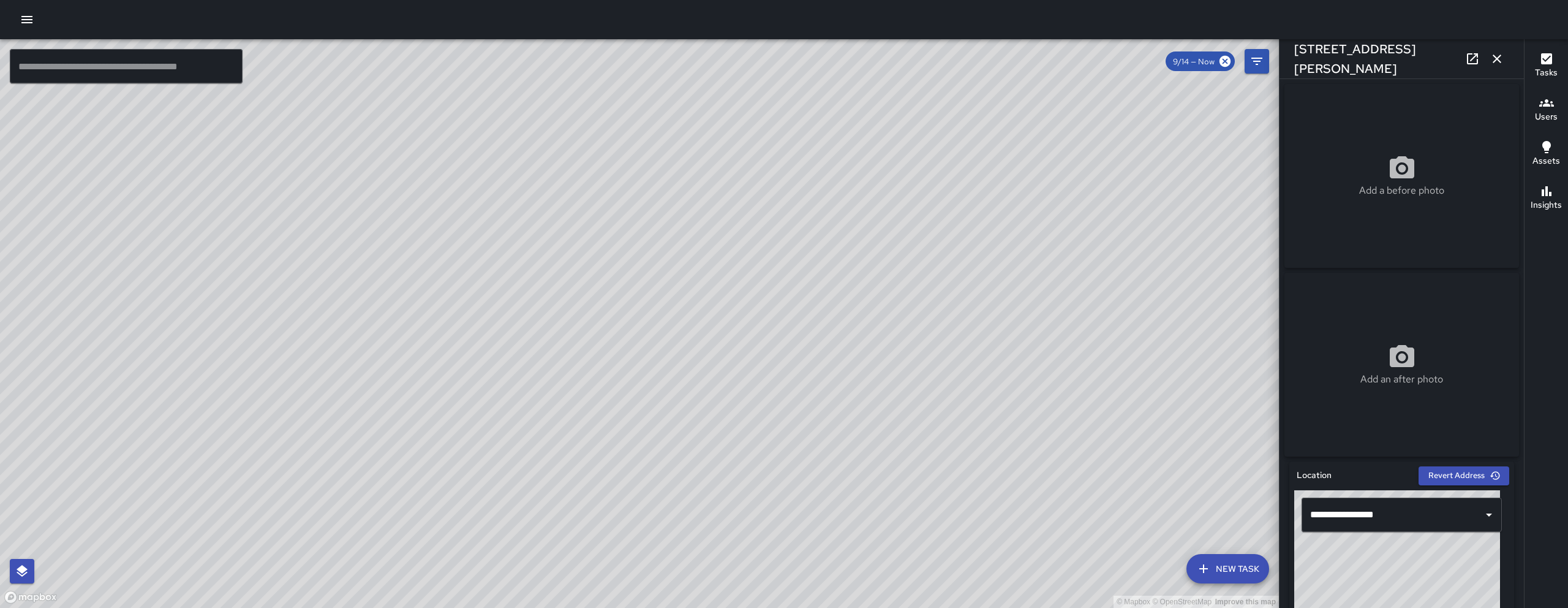
drag, startPoint x: 869, startPoint y: 508, endPoint x: 834, endPoint y: 407, distance: 106.9
click at [834, 407] on div "© Mapbox © OpenStreetMap Improve this map" at bounding box center [639, 323] width 1279 height 569
drag, startPoint x: 638, startPoint y: 481, endPoint x: 621, endPoint y: 299, distance: 182.8
click at [621, 299] on div "© Mapbox © OpenStreetMap Improve this map" at bounding box center [639, 323] width 1279 height 569
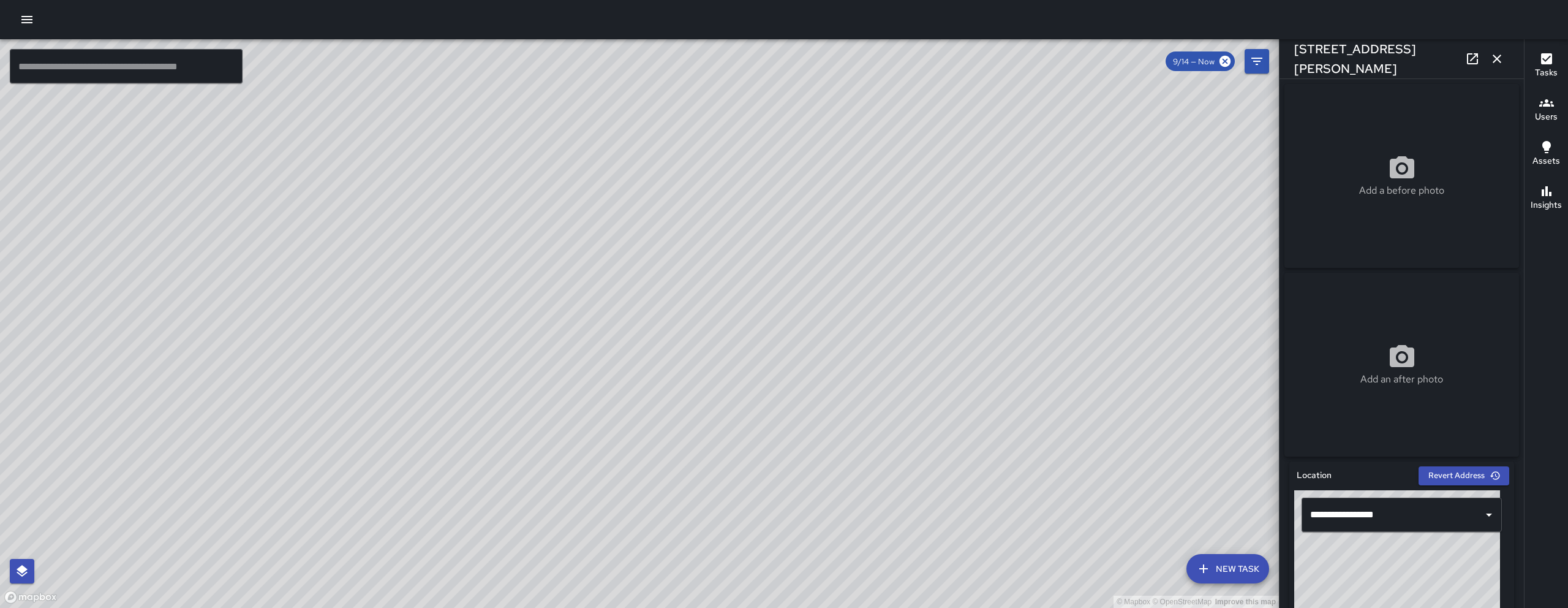
drag, startPoint x: 745, startPoint y: 401, endPoint x: 859, endPoint y: 194, distance: 236.3
click at [859, 194] on div "© Mapbox © OpenStreetMap Improve this map" at bounding box center [639, 323] width 1279 height 569
drag, startPoint x: 582, startPoint y: 448, endPoint x: 571, endPoint y: 482, distance: 35.7
click at [573, 482] on div "© Mapbox © OpenStreetMap Improve this map" at bounding box center [639, 323] width 1279 height 569
click at [267, 295] on div "© Mapbox © OpenStreetMap Improve this map WB Woodrow Blake 240 10th Street Comp…" at bounding box center [639, 323] width 1279 height 569
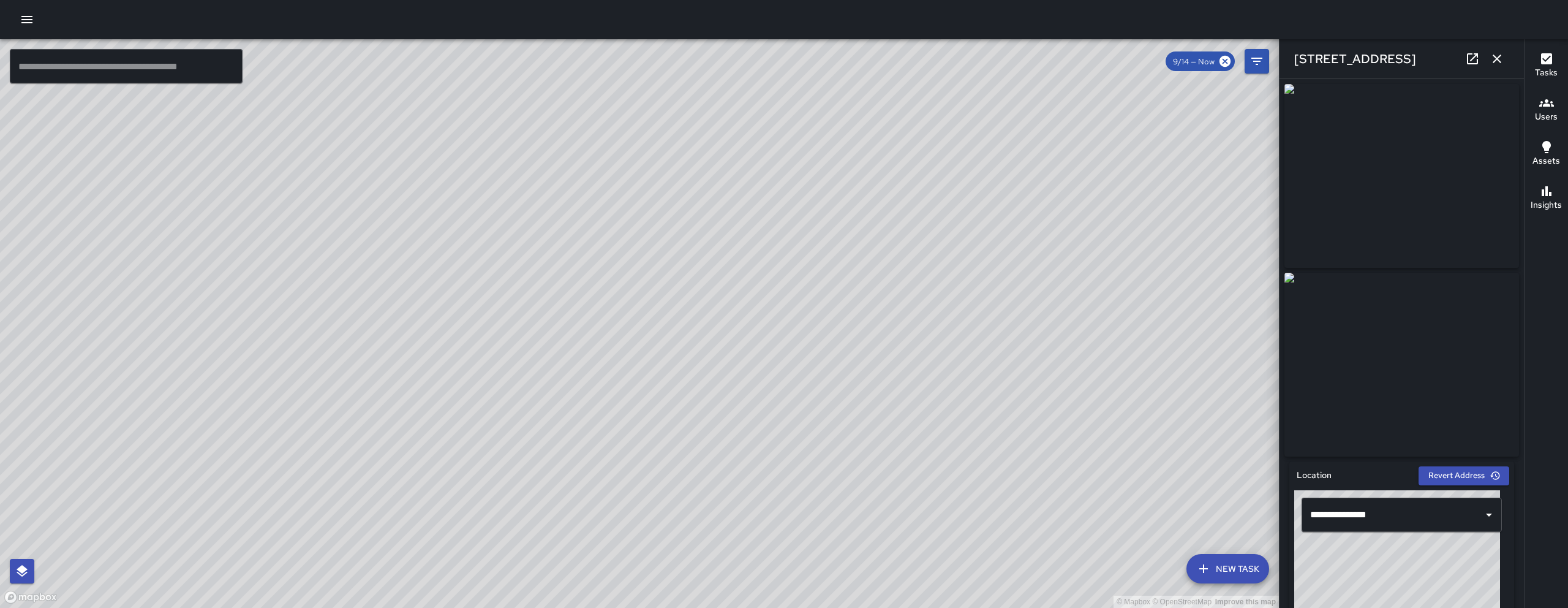
click at [1497, 49] on button "button" at bounding box center [1497, 58] width 24 height 24
click at [1269, 49] on button "Filters" at bounding box center [1257, 61] width 24 height 24
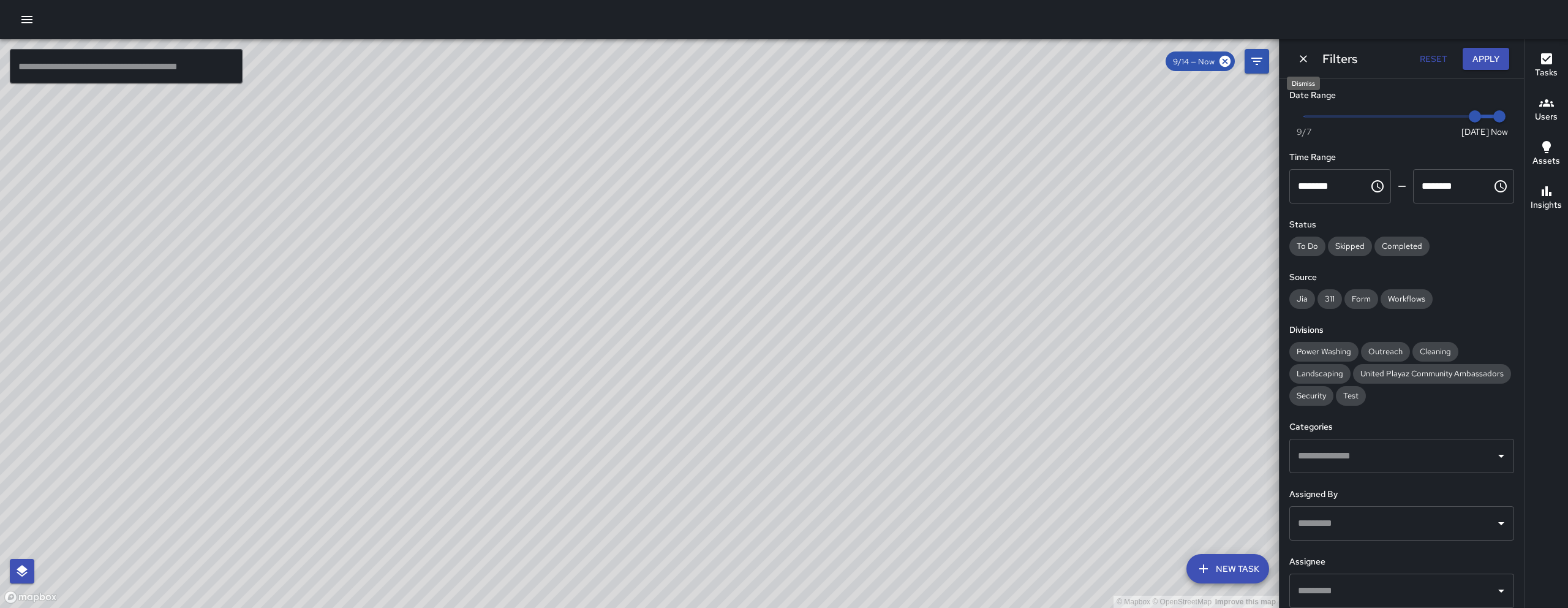
click at [1299, 56] on icon "Dismiss" at bounding box center [1304, 59] width 13 height 13
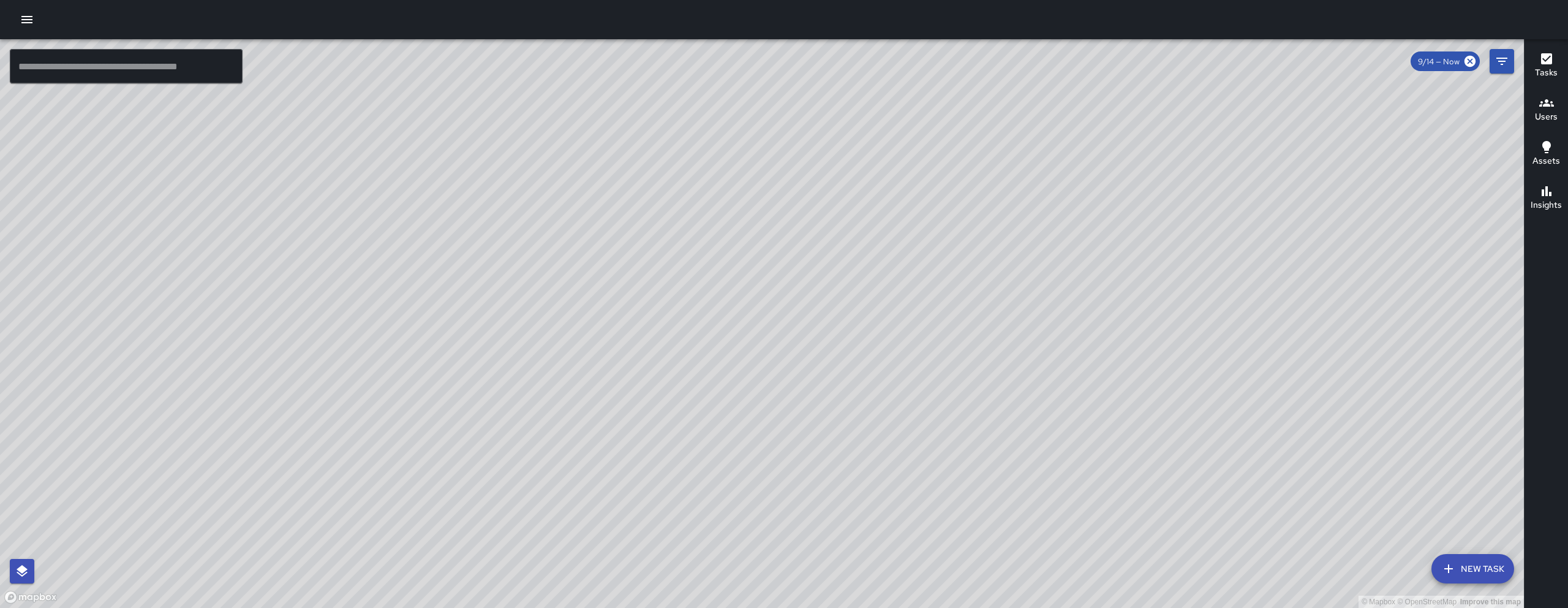
click at [765, 323] on div "© Mapbox © OpenStreetMap Improve this map" at bounding box center [762, 323] width 1524 height 569
click at [774, 326] on div "WB Woodrow Blake 240 10th Street Completed on 9/14/2025, 8:27am PDT Bulk bed fr…" at bounding box center [764, 445] width 255 height 240
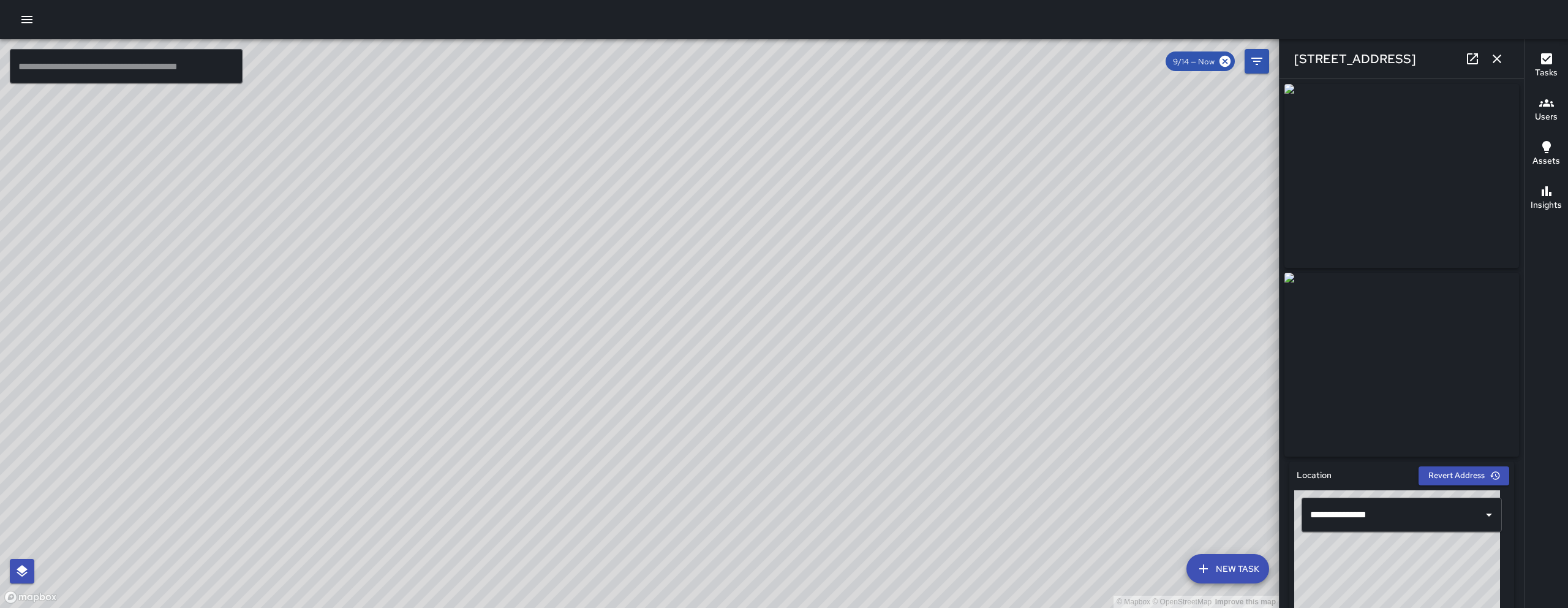
click at [1475, 60] on icon at bounding box center [1472, 58] width 14 height 14
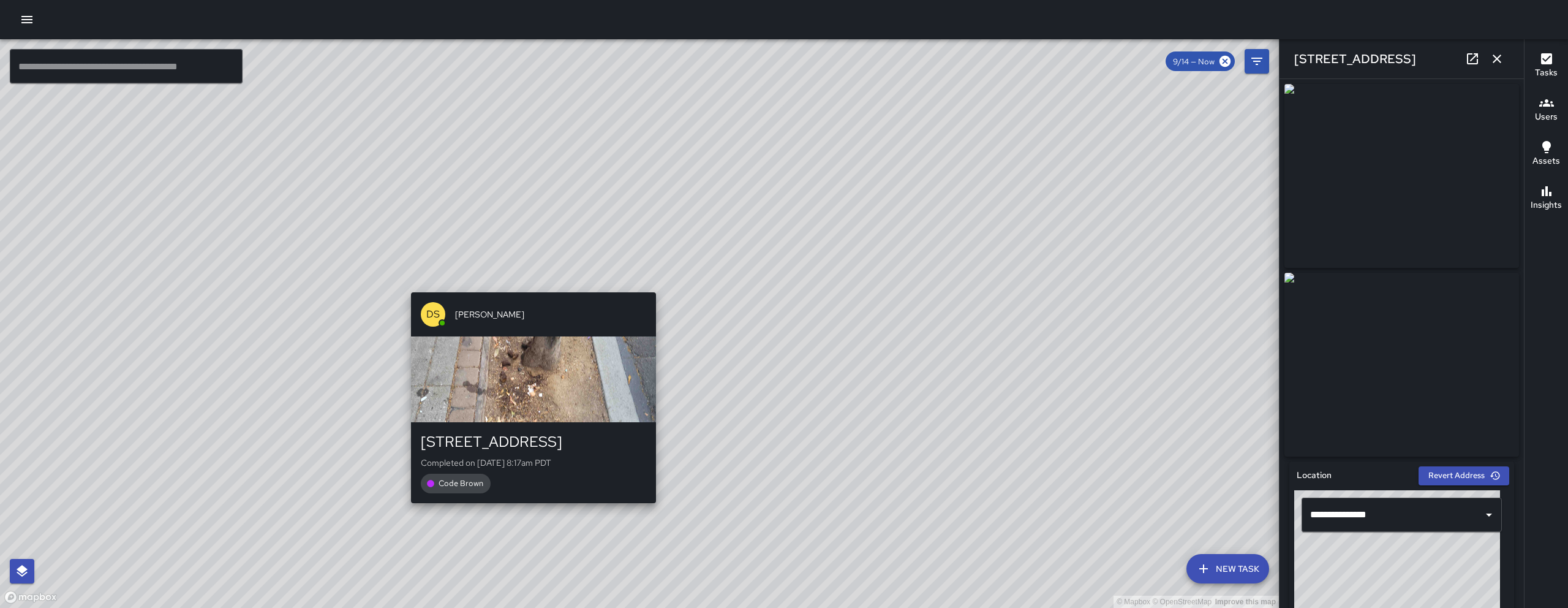
click at [531, 289] on div "DS Daniel Sterling 578 Natoma Street Completed on 9/14/2025, 8:17am PDT Code Br…" at bounding box center [533, 398] width 255 height 221
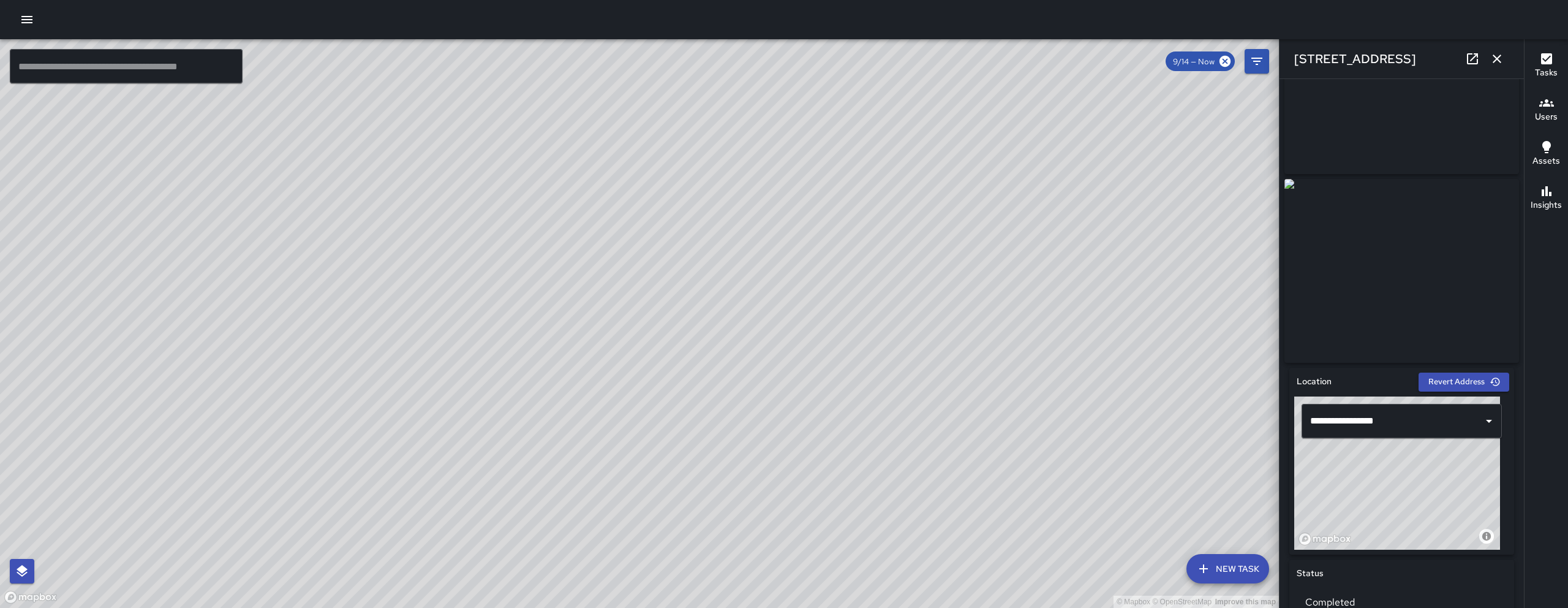
scroll to position [0, 0]
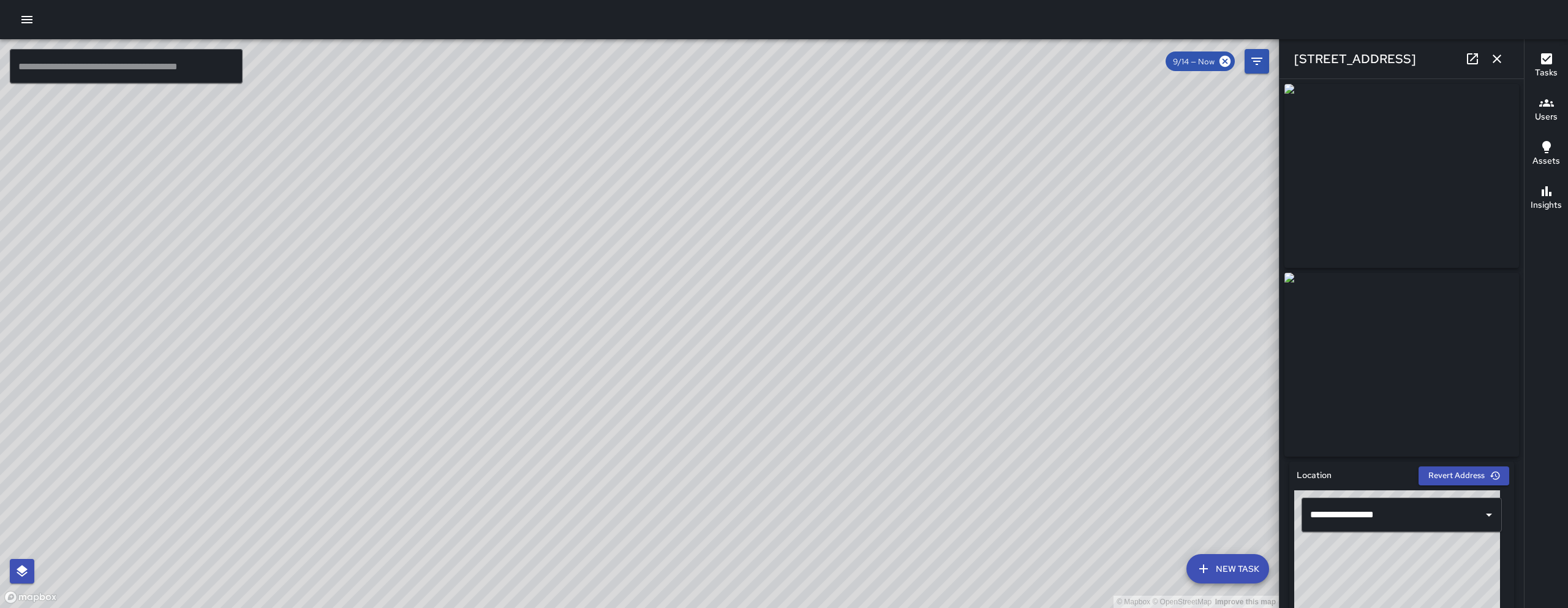
click at [743, 272] on div "© Mapbox © OpenStreetMap Improve this map DS Daniel Sterling 551 Natoma Street …" at bounding box center [639, 323] width 1279 height 569
click at [1481, 61] on link at bounding box center [1472, 58] width 24 height 24
drag, startPoint x: 582, startPoint y: 380, endPoint x: 670, endPoint y: 235, distance: 169.6
click at [654, 256] on div "© Mapbox © OpenStreetMap Improve this map" at bounding box center [639, 323] width 1279 height 569
drag, startPoint x: 652, startPoint y: 446, endPoint x: 823, endPoint y: 206, distance: 294.7
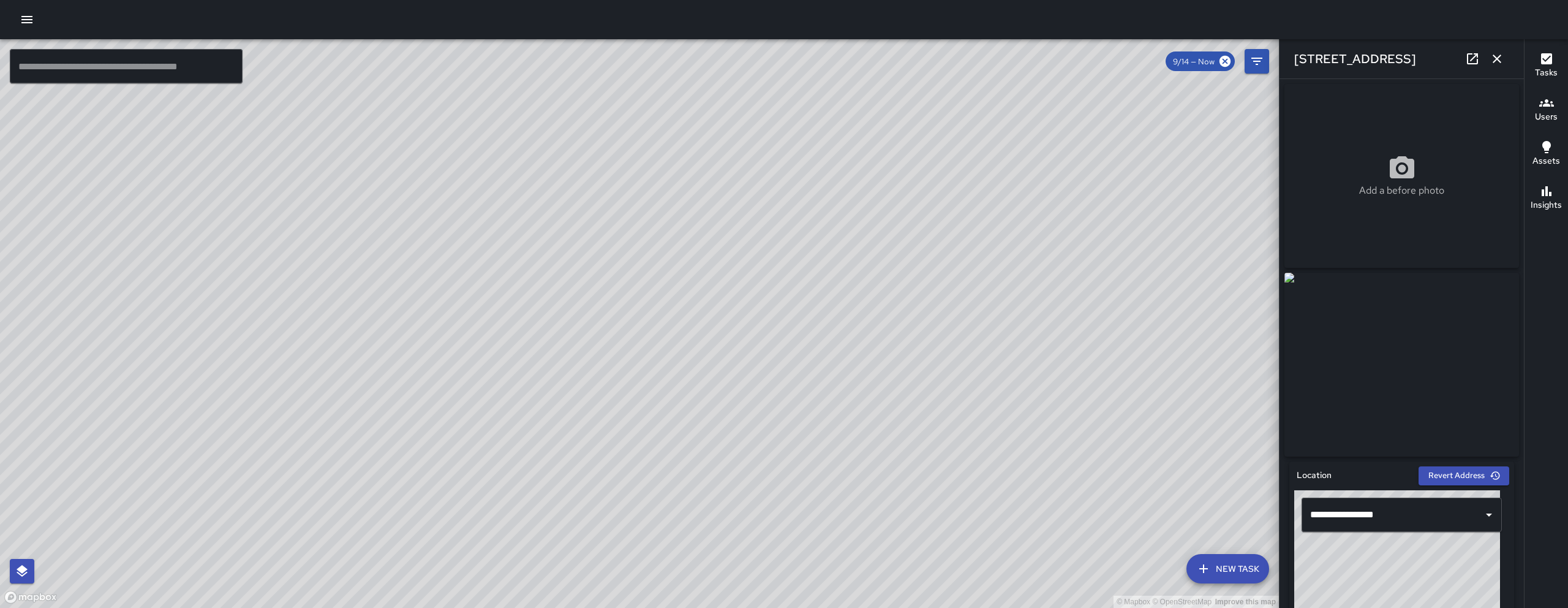
click at [823, 206] on div "© Mapbox © OpenStreetMap Improve this map" at bounding box center [639, 323] width 1279 height 569
drag, startPoint x: 462, startPoint y: 465, endPoint x: 519, endPoint y: 214, distance: 257.4
click at [519, 214] on div "© Mapbox © OpenStreetMap Improve this map" at bounding box center [639, 323] width 1279 height 569
drag, startPoint x: 494, startPoint y: 550, endPoint x: 392, endPoint y: 607, distance: 116.8
click at [392, 607] on div "© Mapbox © OpenStreetMap Improve this map" at bounding box center [639, 323] width 1279 height 569
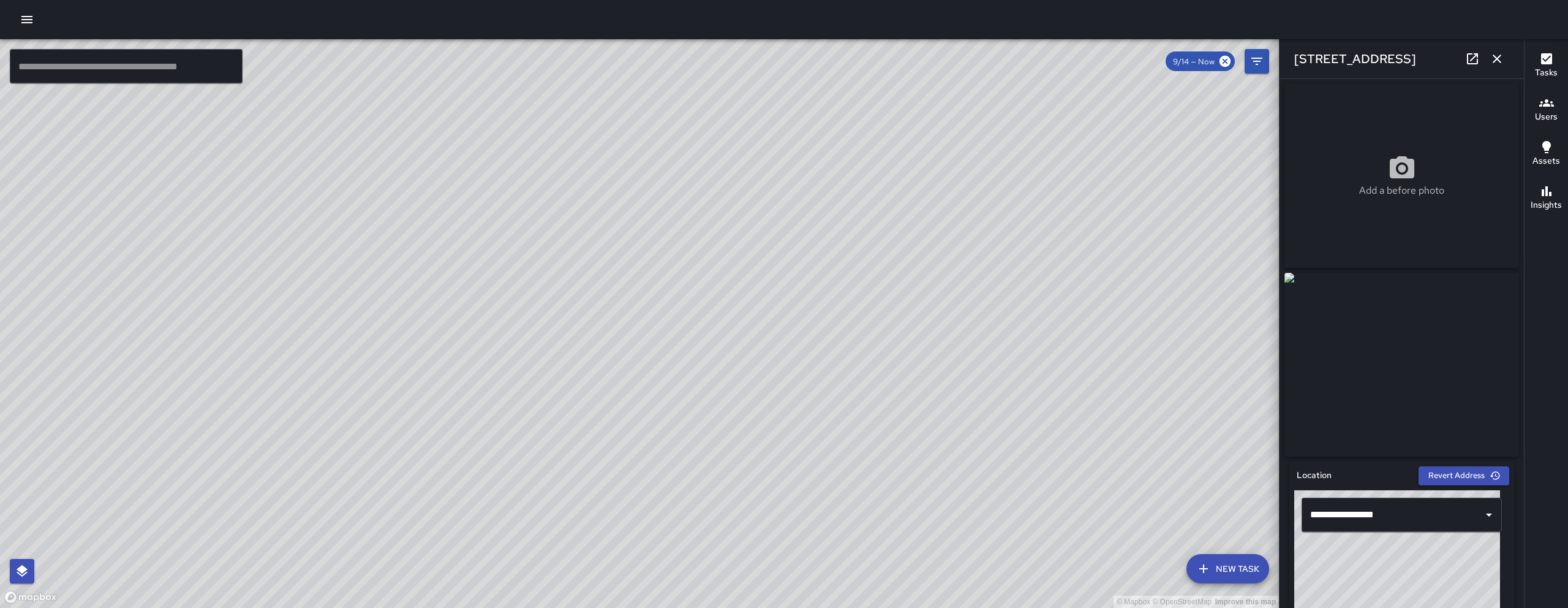
drag, startPoint x: 594, startPoint y: 275, endPoint x: 575, endPoint y: 376, distance: 102.8
click at [575, 376] on div "© Mapbox © OpenStreetMap Improve this map" at bounding box center [639, 323] width 1279 height 569
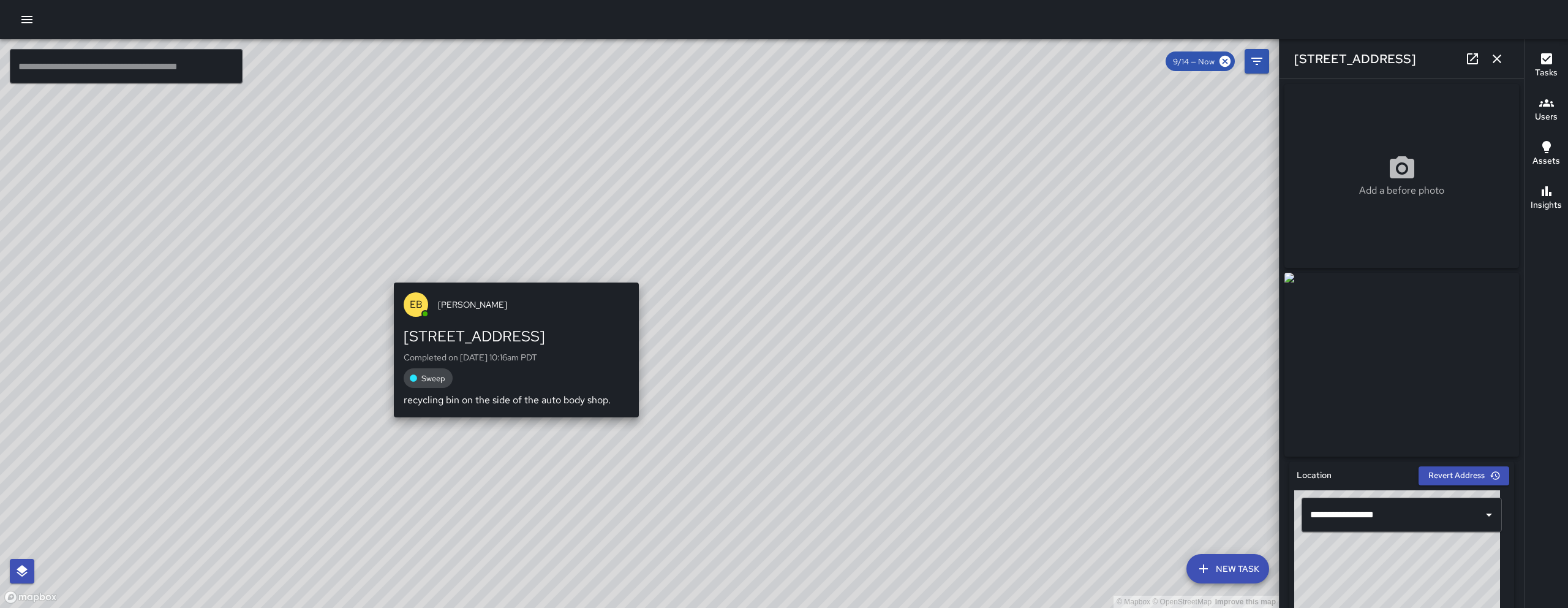
click at [514, 276] on div "© Mapbox © OpenStreetMap Improve this map EB Edwin Barillas 1465 Folsom Street …" at bounding box center [639, 323] width 1279 height 569
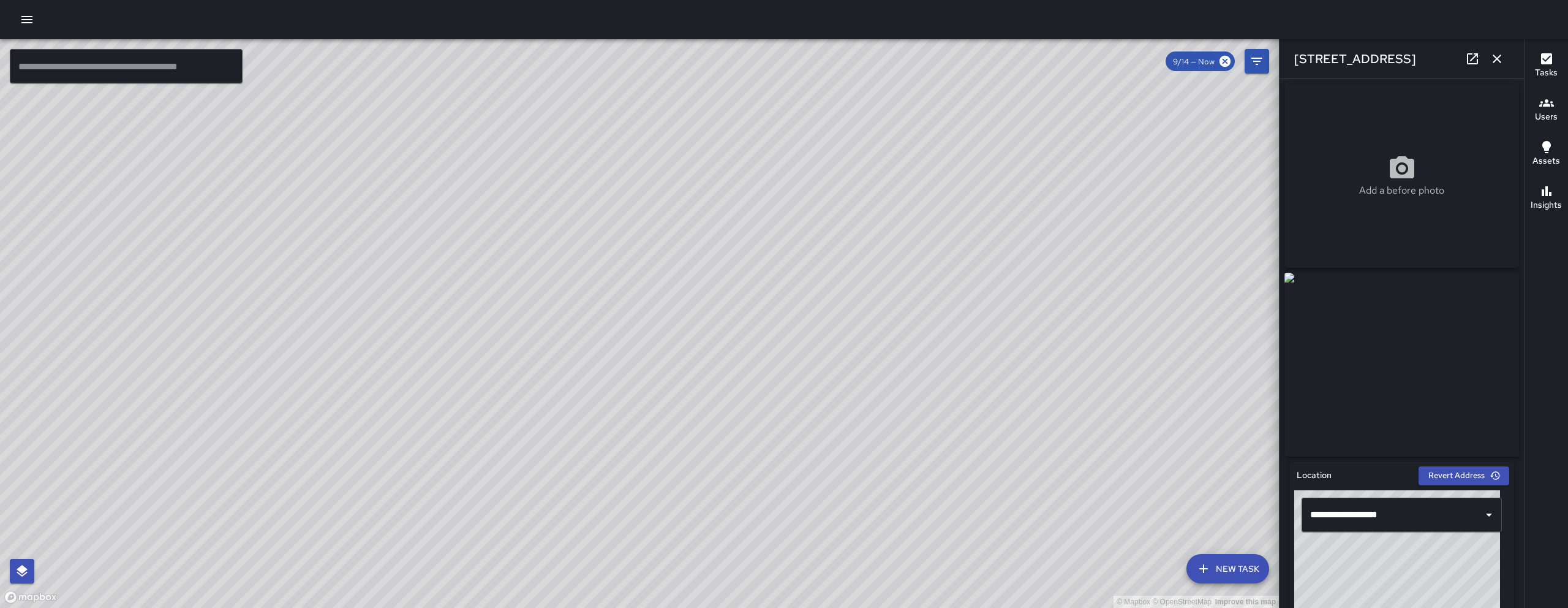
click at [1497, 56] on icon "button" at bounding box center [1497, 58] width 14 height 14
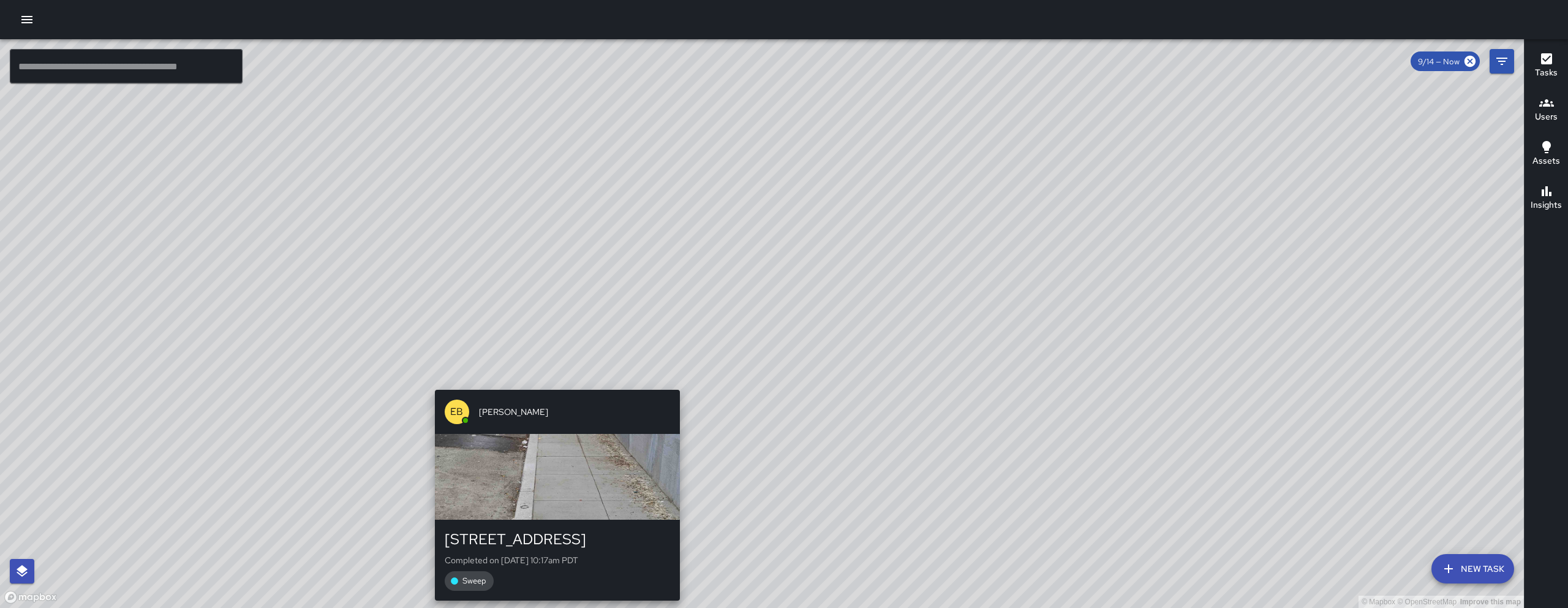
click at [551, 370] on div "© Mapbox © OpenStreetMap Improve this map EB Edwin Barillas 1465 Folsom Street …" at bounding box center [762, 323] width 1524 height 569
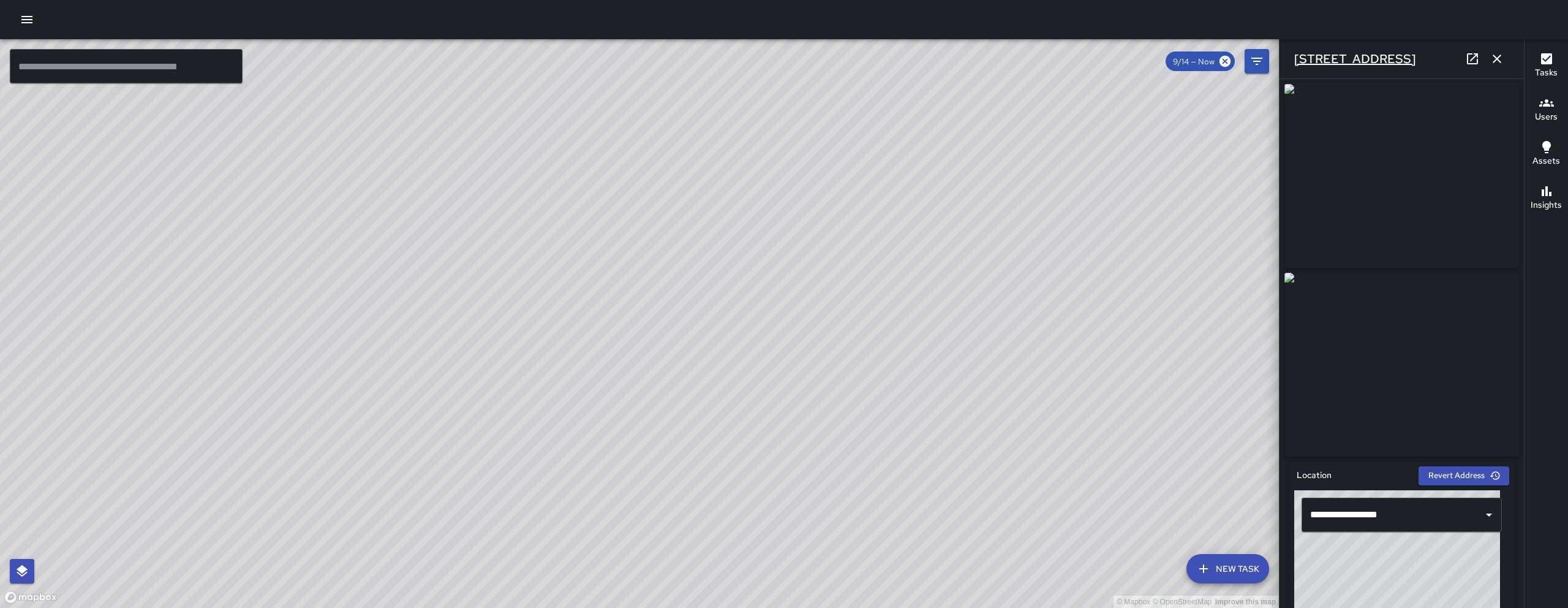
drag, startPoint x: 1403, startPoint y: 61, endPoint x: 1299, endPoint y: 51, distance: 104.5
click at [1296, 50] on div "1465 Folsom Street" at bounding box center [1401, 59] width 244 height 39
click at [1441, 53] on div "1465 Folsom Street" at bounding box center [1401, 59] width 244 height 39
drag, startPoint x: 1372, startPoint y: 56, endPoint x: 1314, endPoint y: 41, distance: 59.9
click at [1314, 41] on div "1465 Folsom Street" at bounding box center [1401, 59] width 244 height 39
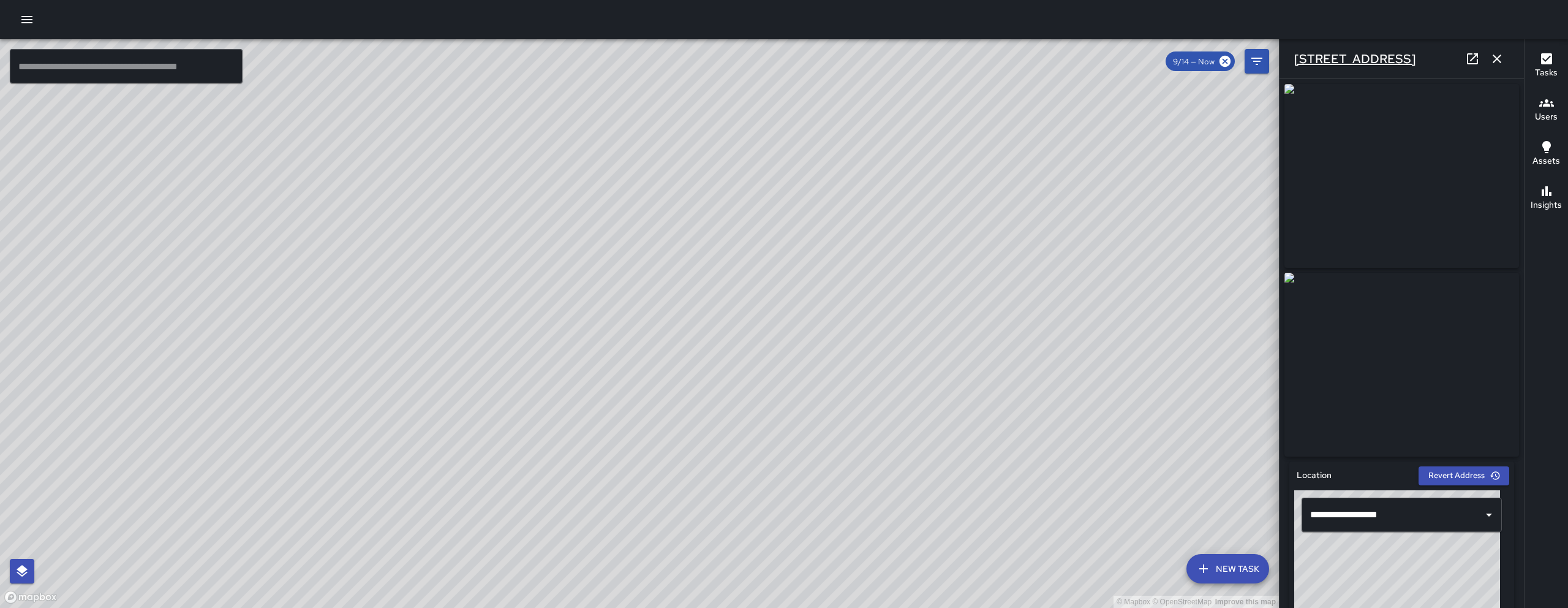
copy h6 "1465 Folsom Street"
click at [1473, 57] on icon at bounding box center [1473, 59] width 11 height 11
click at [0, 0] on div "© Mapbox © OpenStreetMap Improve this map ​ New Task 9/14 — Now Map Layers Task…" at bounding box center [784, 304] width 1568 height 608
click at [620, 353] on div "© Mapbox © OpenStreetMap Improve this map EB Edwin Barillas 1465 Folsom Street …" at bounding box center [639, 323] width 1279 height 569
click at [1486, 53] on button "button" at bounding box center [1497, 58] width 24 height 24
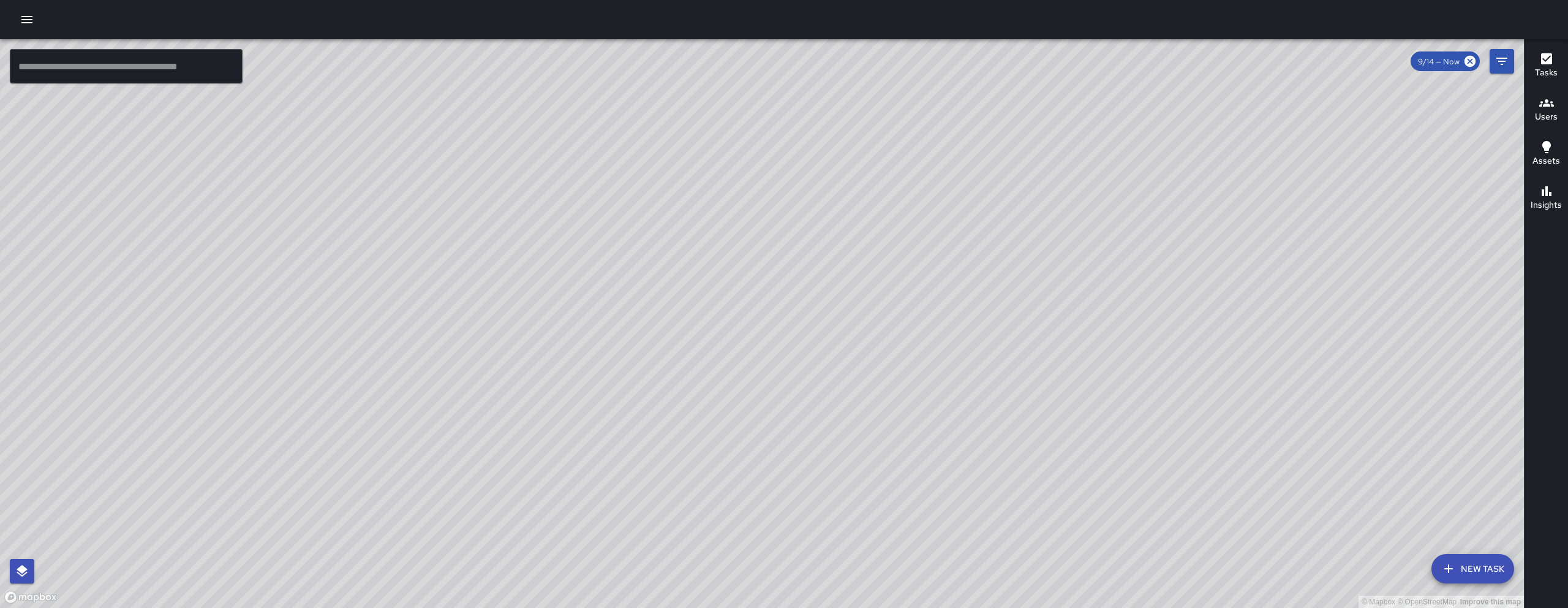
click at [759, 323] on div "© Mapbox © OpenStreetMap Improve this map EB Edwin Barillas 1465 Folsom Street …" at bounding box center [762, 323] width 1524 height 569
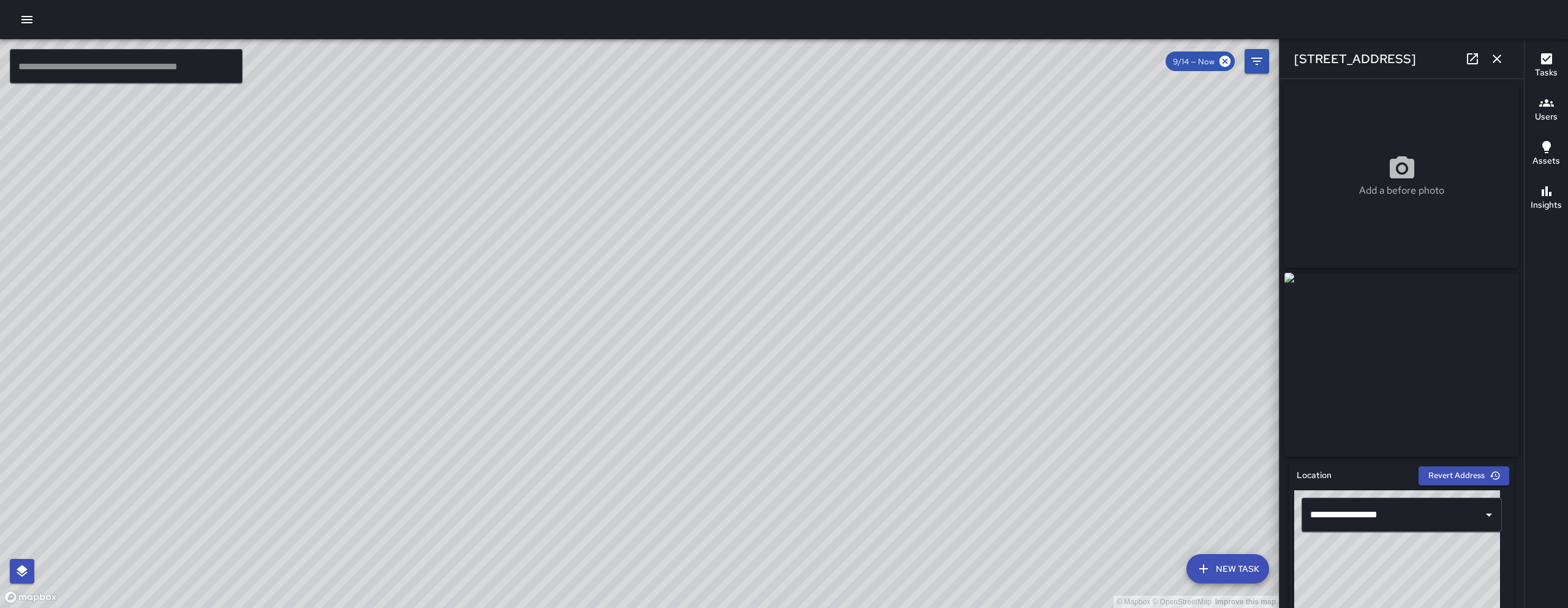
click at [1477, 51] on icon at bounding box center [1472, 58] width 14 height 14
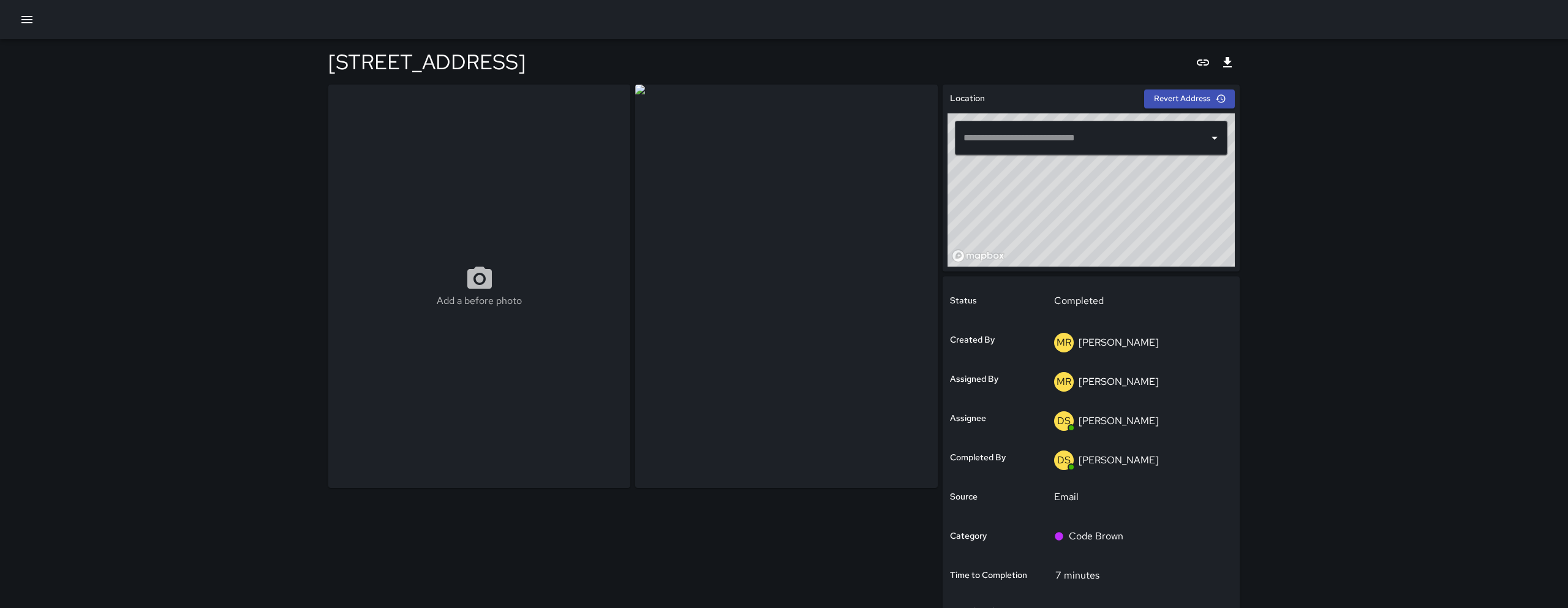
type input "**********"
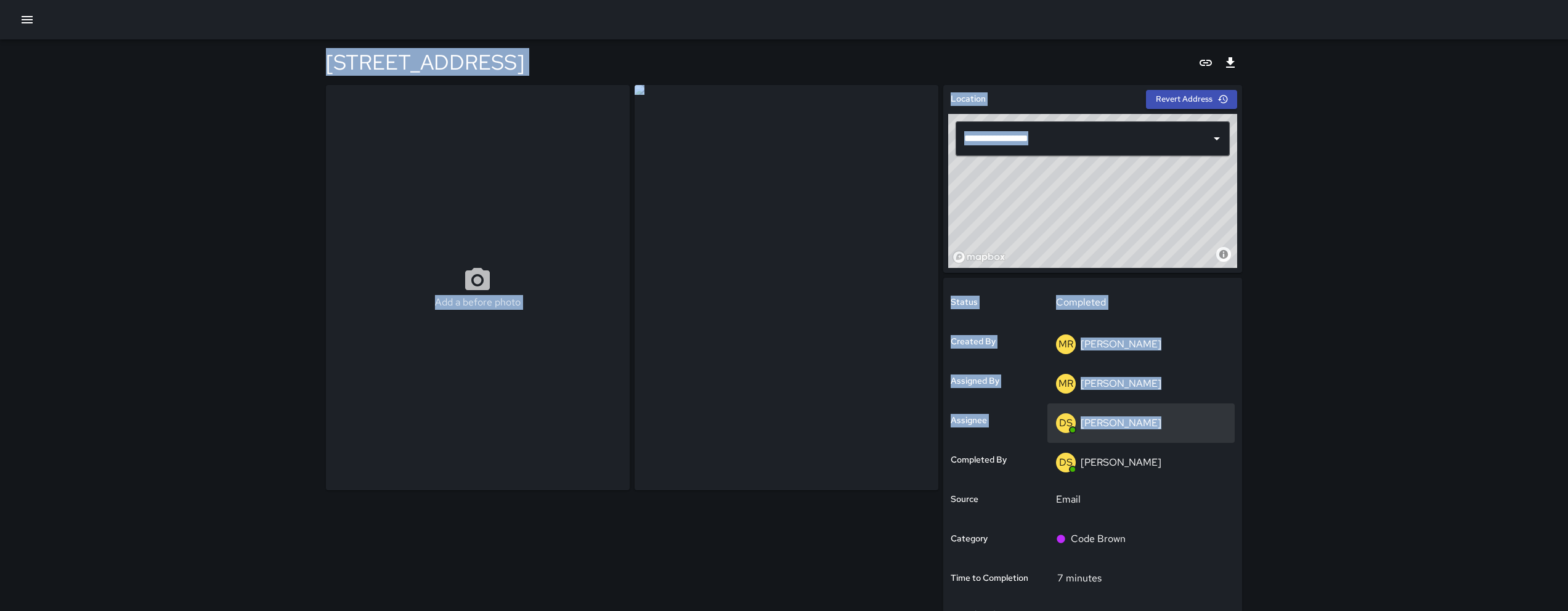
drag, startPoint x: 308, startPoint y: 45, endPoint x: 1162, endPoint y: 435, distance: 938.8
click at [1162, 435] on div "**********" at bounding box center [784, 395] width 1568 height 790
click at [242, 348] on div "**********" at bounding box center [784, 395] width 1568 height 790
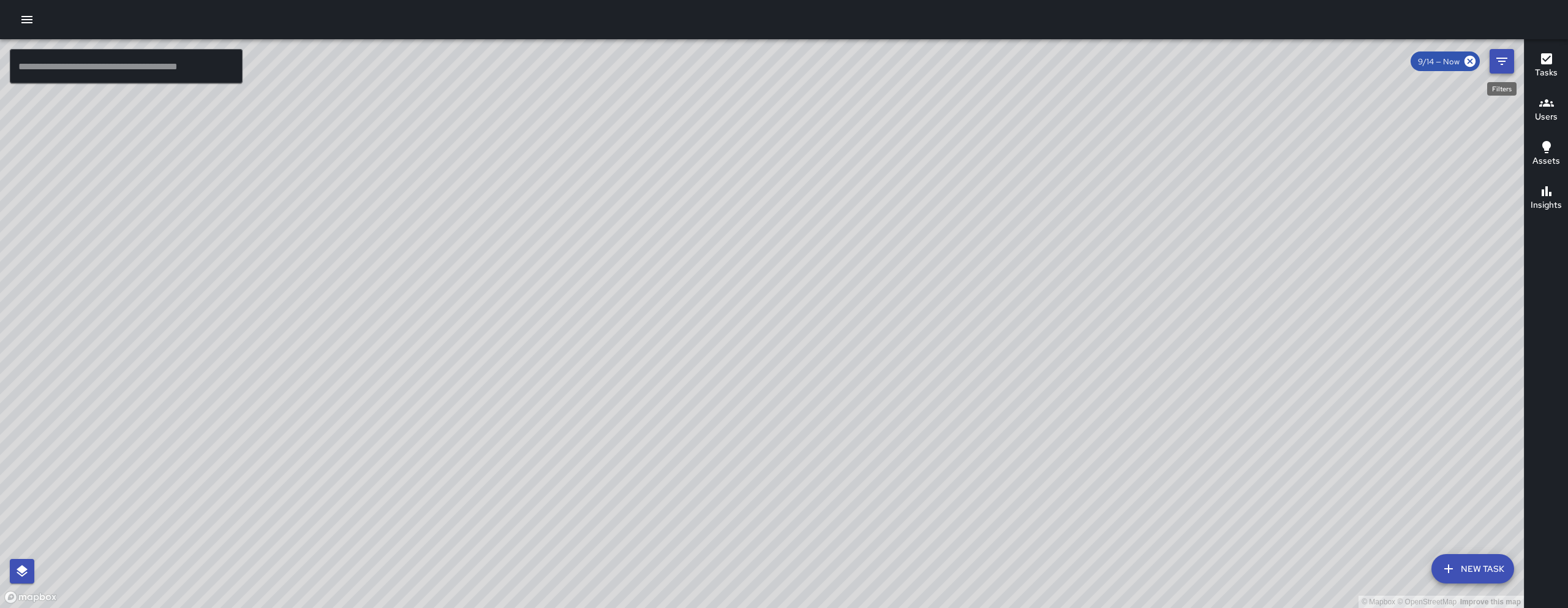
click at [1507, 64] on icon "Filters" at bounding box center [1502, 61] width 14 height 14
click at [1507, 64] on div "© Mapbox © OpenStreetMap Improve this map" at bounding box center [762, 323] width 1524 height 569
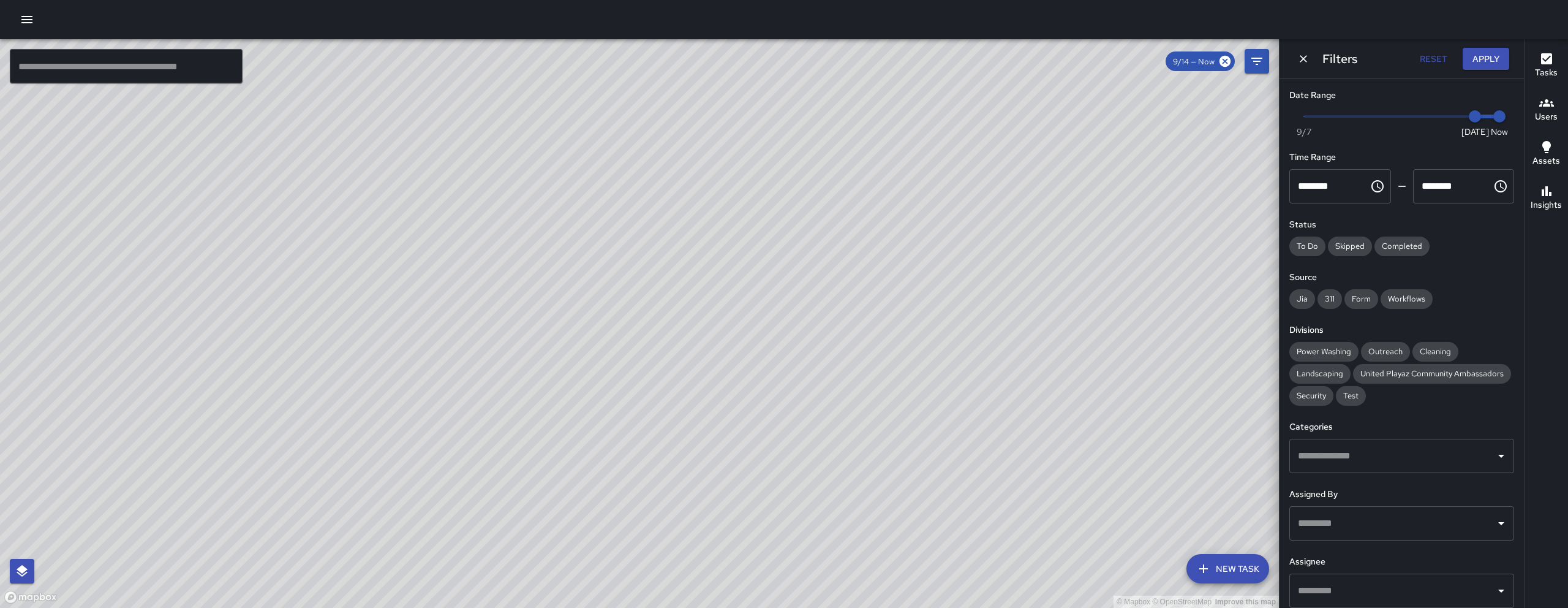
drag, startPoint x: 972, startPoint y: 301, endPoint x: 757, endPoint y: 493, distance: 288.3
click at [757, 493] on div "© Mapbox © OpenStreetMap Improve this map" at bounding box center [639, 323] width 1279 height 569
drag, startPoint x: 594, startPoint y: 461, endPoint x: 748, endPoint y: 288, distance: 231.6
click at [748, 288] on div "© Mapbox © OpenStreetMap Improve this map" at bounding box center [639, 323] width 1279 height 569
drag, startPoint x: 388, startPoint y: 563, endPoint x: 460, endPoint y: 470, distance: 117.6
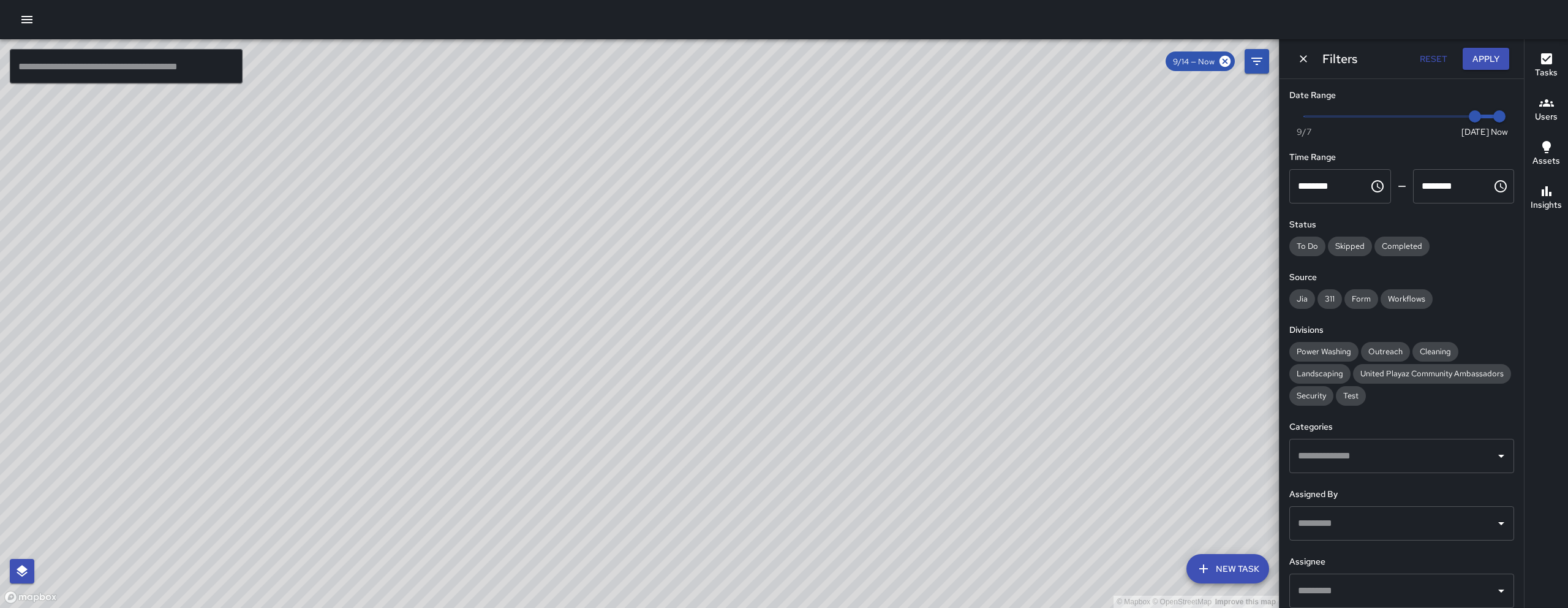
click at [460, 470] on div "© Mapbox © OpenStreetMap Improve this map" at bounding box center [639, 323] width 1279 height 569
click at [1305, 56] on icon "Dismiss" at bounding box center [1304, 59] width 13 height 13
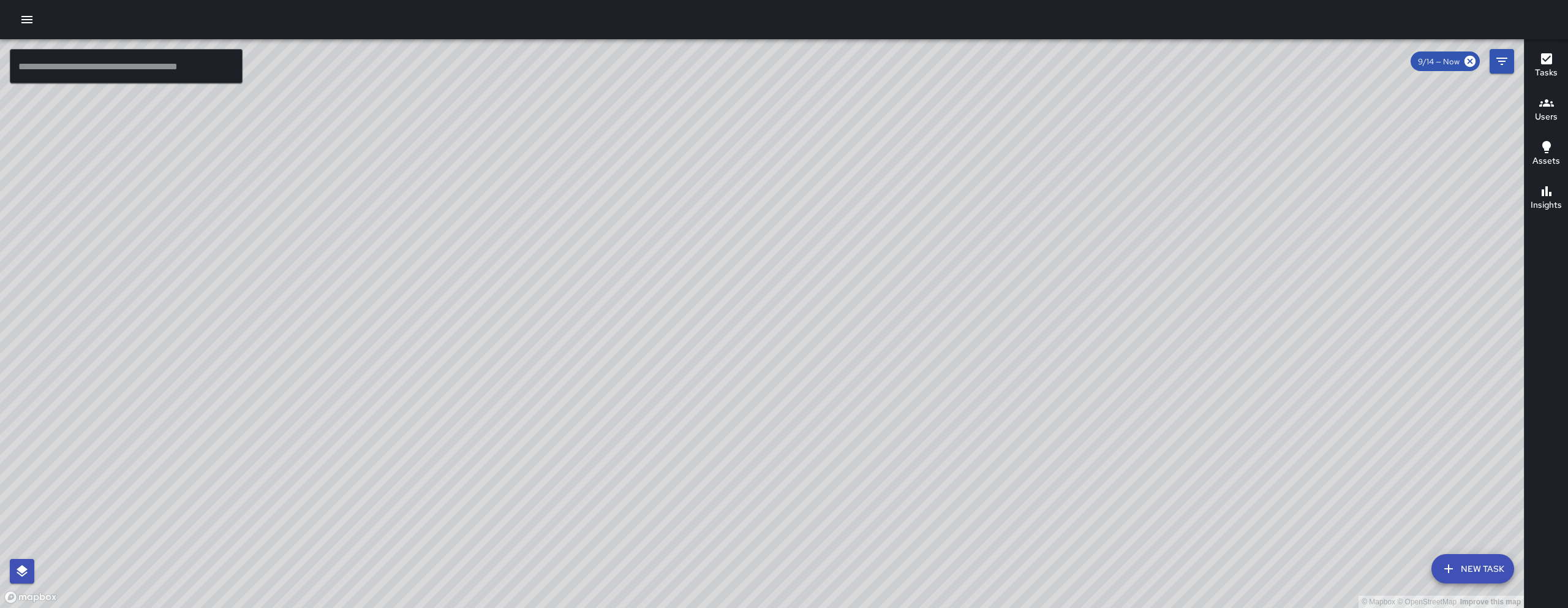
drag, startPoint x: 1411, startPoint y: 239, endPoint x: 1139, endPoint y: 388, distance: 310.1
click at [1143, 392] on div "© Mapbox © OpenStreetMap Improve this map" at bounding box center [762, 323] width 1524 height 569
drag, startPoint x: 1068, startPoint y: 416, endPoint x: 673, endPoint y: 367, distance: 398.0
click at [673, 367] on div "© Mapbox © OpenStreetMap Improve this map" at bounding box center [762, 323] width 1524 height 569
drag, startPoint x: 692, startPoint y: 384, endPoint x: 677, endPoint y: 345, distance: 41.8
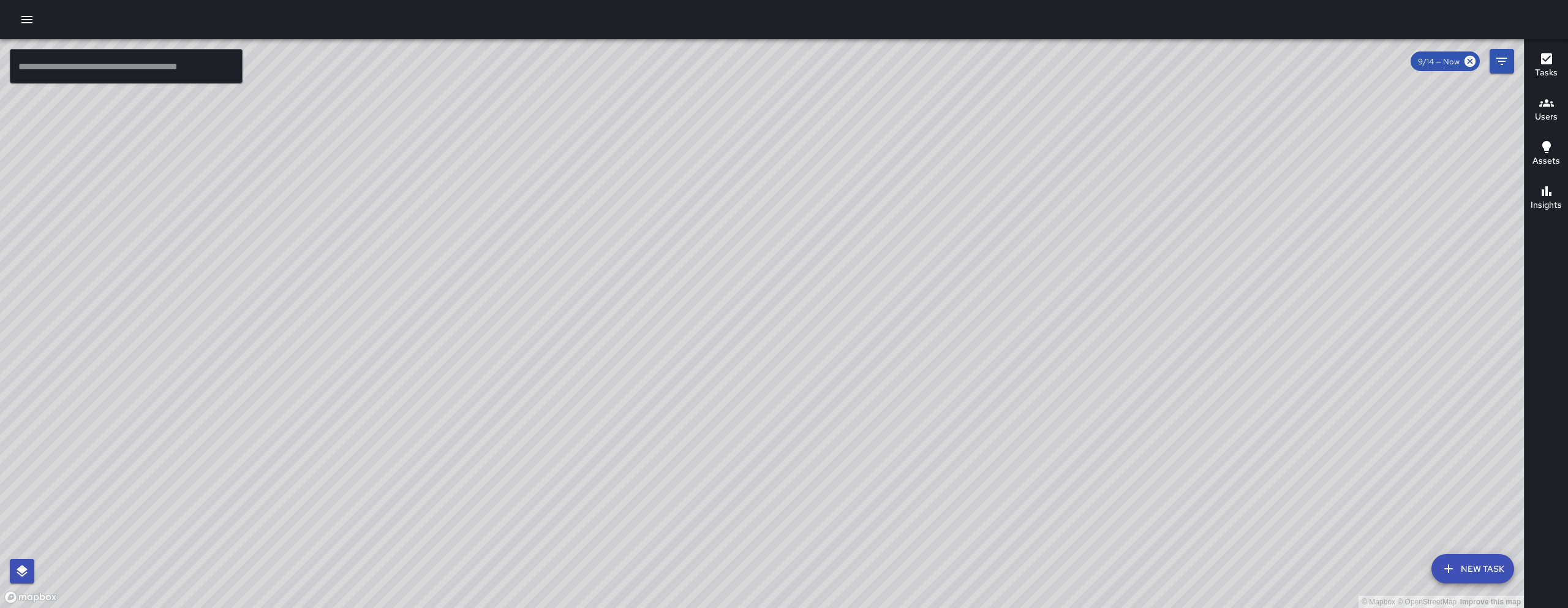
click at [697, 387] on div "© Mapbox © OpenStreetMap Improve this map" at bounding box center [762, 323] width 1524 height 569
click at [31, 23] on icon "button" at bounding box center [26, 19] width 14 height 14
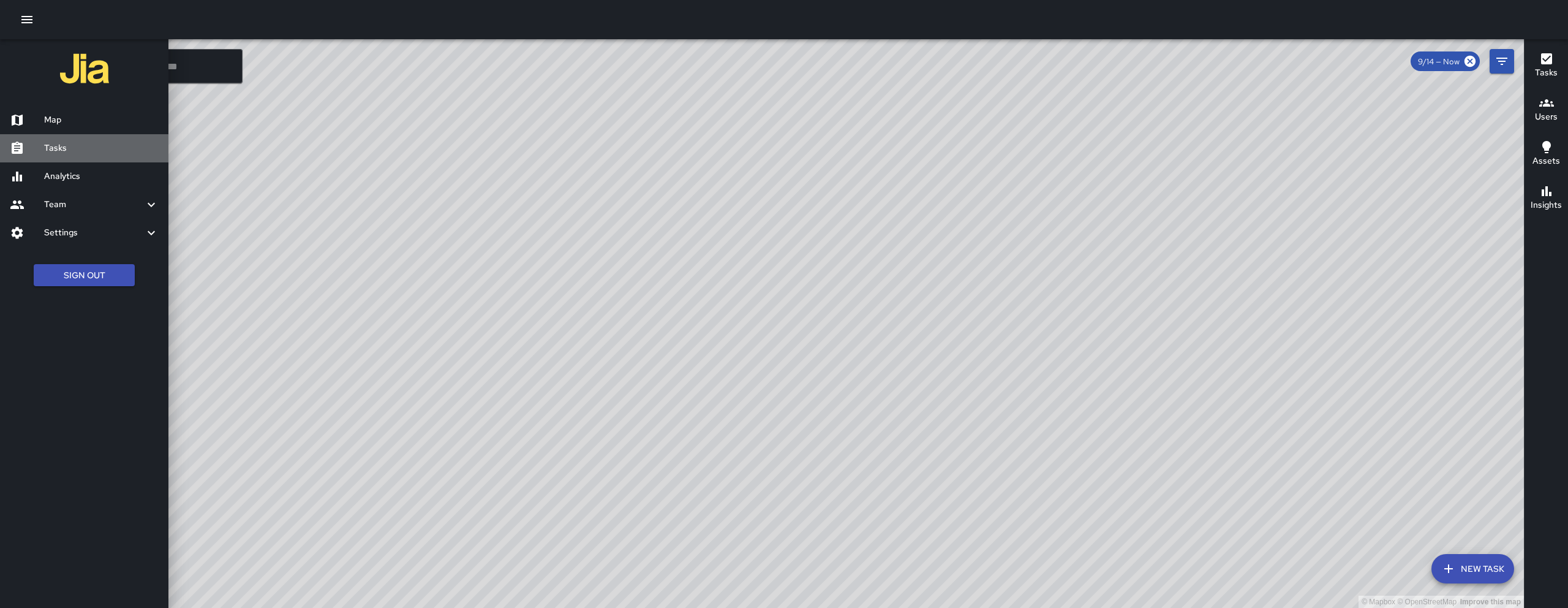
click at [58, 142] on h6 "Tasks" at bounding box center [101, 149] width 115 height 14
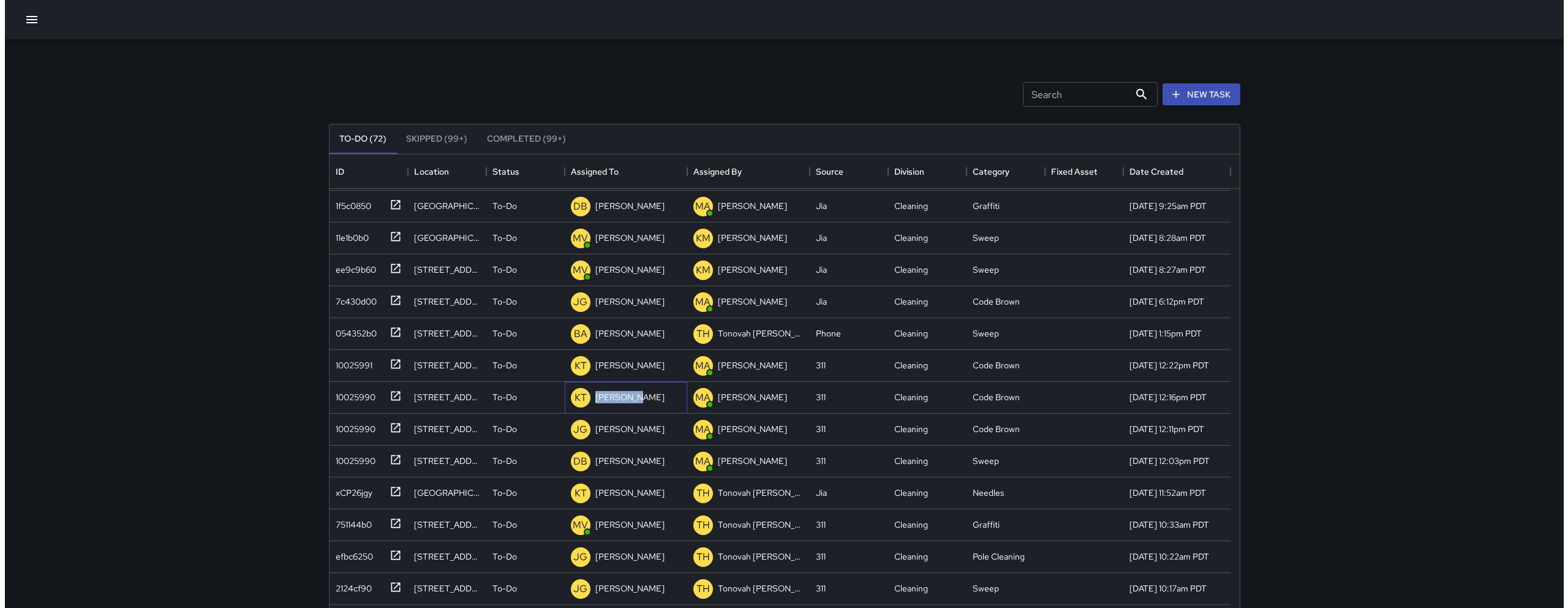
scroll to position [253, 0]
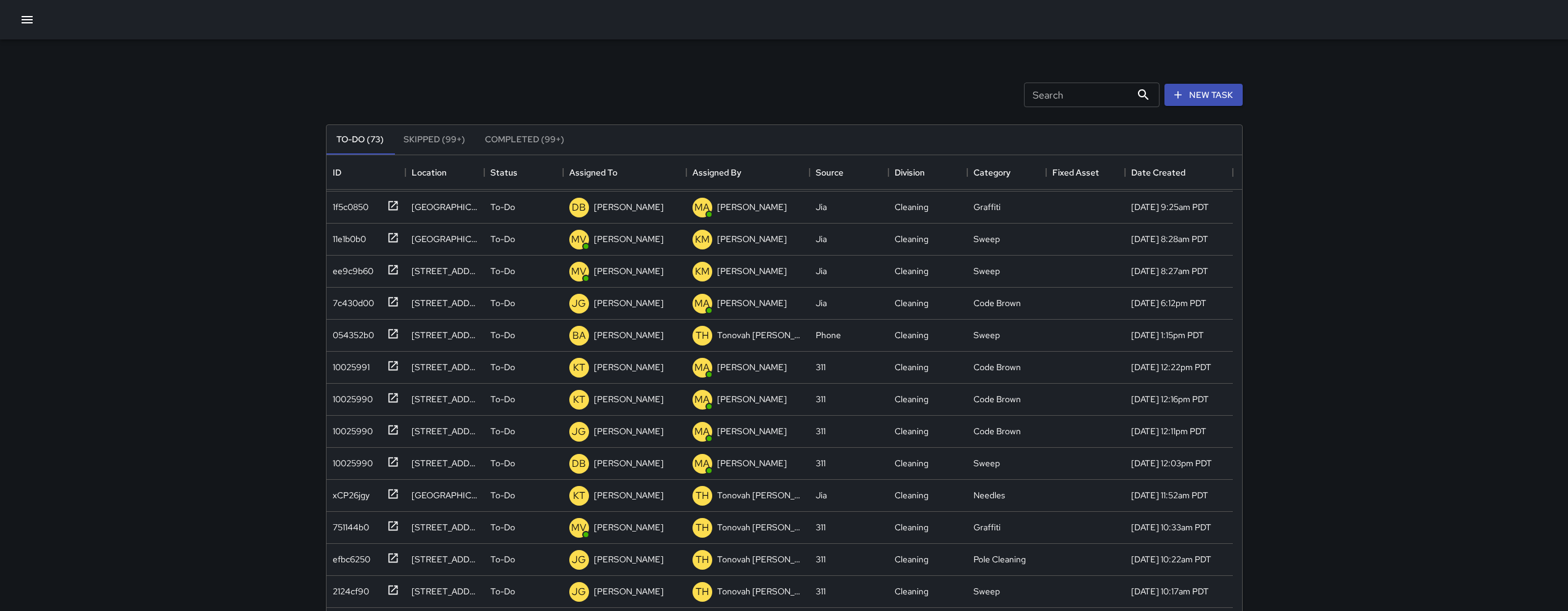
click at [376, 79] on div "Search Search New Task" at bounding box center [784, 95] width 922 height 64
click at [14, 6] on div at bounding box center [784, 20] width 1568 height 40
click at [24, 13] on icon "button" at bounding box center [26, 20] width 14 height 14
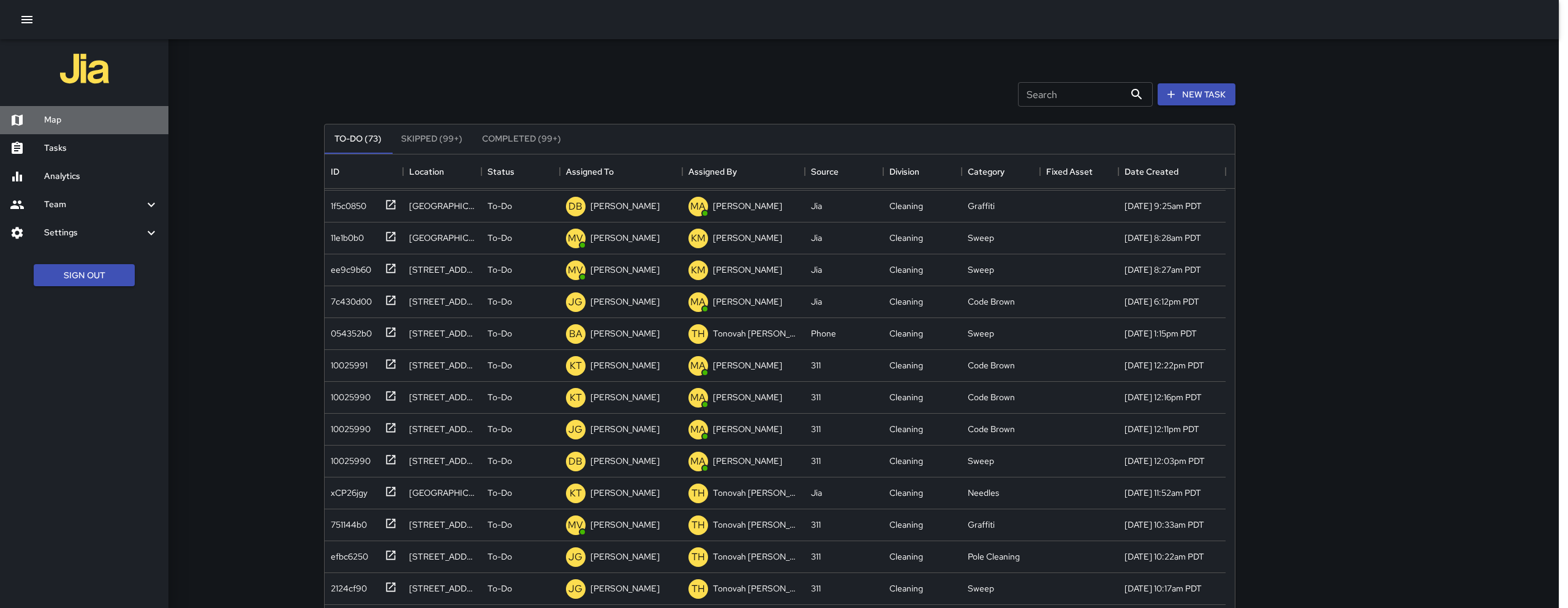
click at [83, 122] on h6 "Map" at bounding box center [101, 120] width 115 height 14
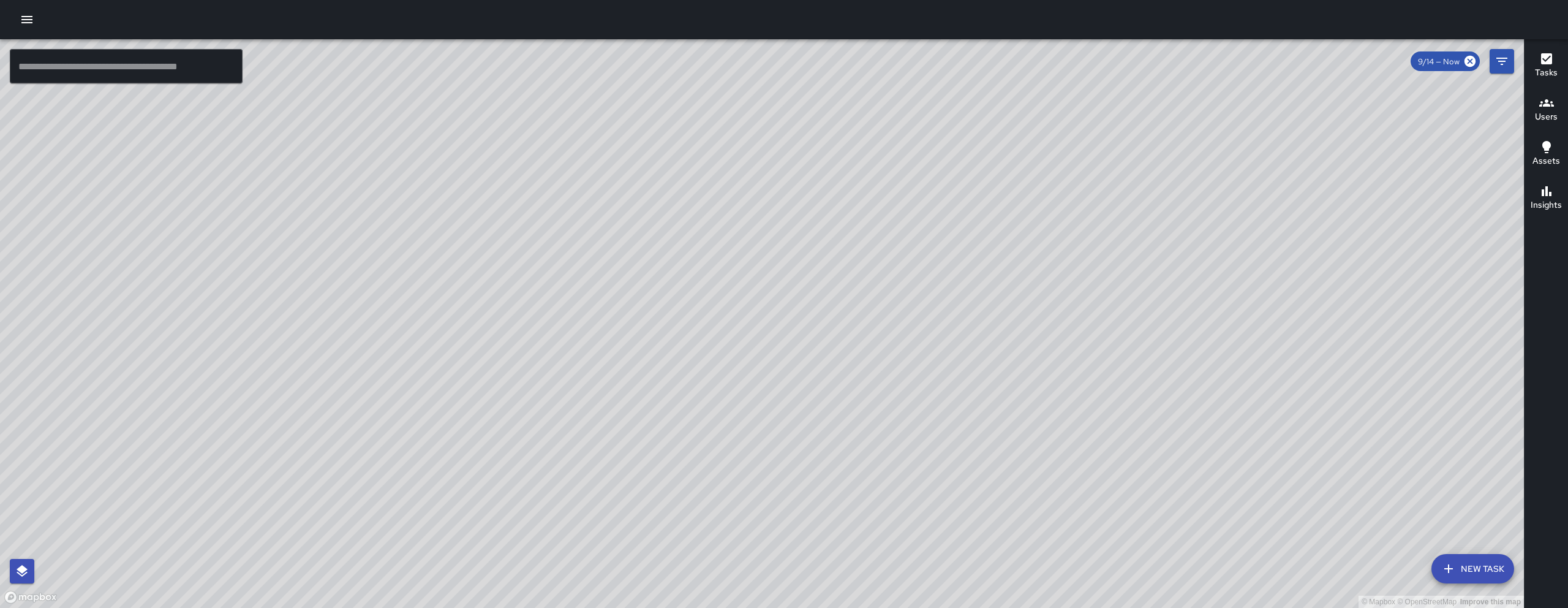
drag, startPoint x: 1044, startPoint y: 458, endPoint x: 851, endPoint y: 463, distance: 193.1
click at [851, 463] on div "© Mapbox © OpenStreetMap Improve this map" at bounding box center [762, 323] width 1524 height 569
click at [850, 461] on div "© Mapbox © OpenStreetMap Improve this map" at bounding box center [762, 323] width 1524 height 569
drag, startPoint x: 850, startPoint y: 461, endPoint x: 862, endPoint y: 483, distance: 25.1
click at [862, 483] on div "© Mapbox © OpenStreetMap Improve this map" at bounding box center [762, 323] width 1524 height 569
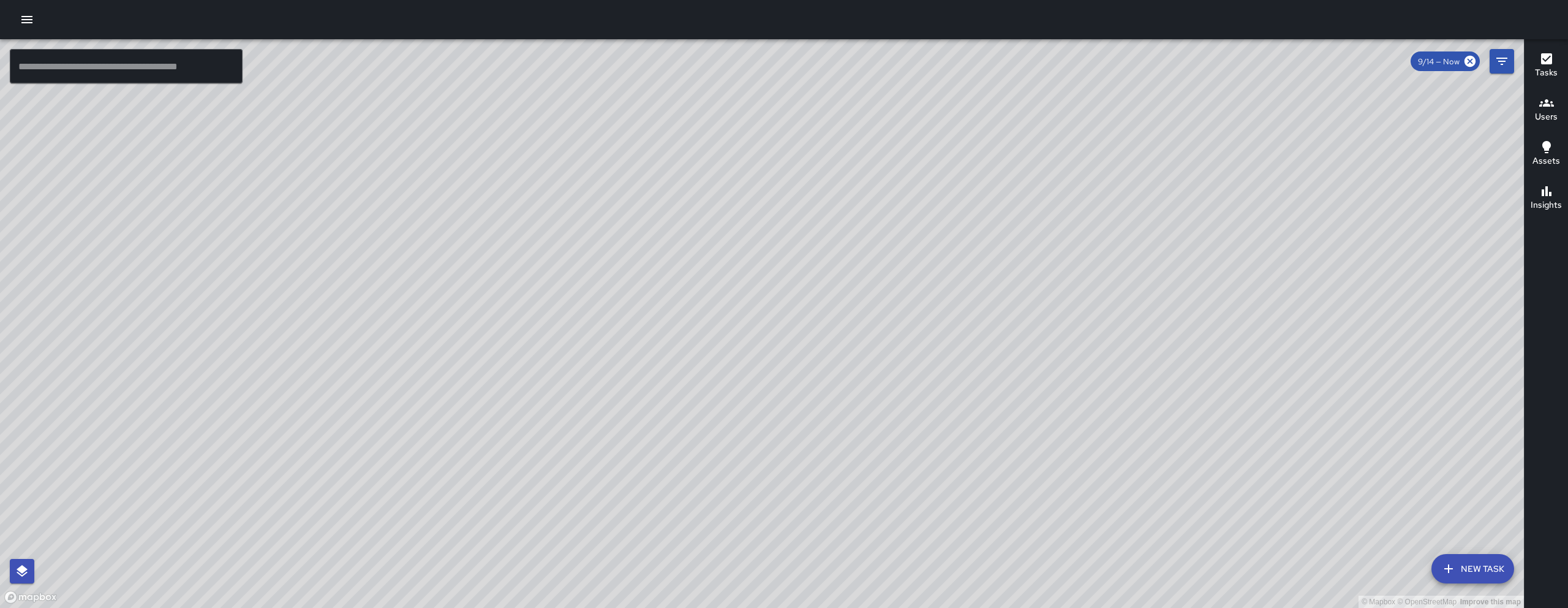
drag, startPoint x: 559, startPoint y: 581, endPoint x: 568, endPoint y: 464, distance: 117.3
click at [566, 462] on div "© Mapbox © OpenStreetMap Improve this map" at bounding box center [762, 323] width 1524 height 569
drag, startPoint x: 762, startPoint y: 455, endPoint x: 589, endPoint y: 562, distance: 203.4
click at [589, 563] on div "© Mapbox © OpenStreetMap Improve this map" at bounding box center [762, 323] width 1524 height 569
drag, startPoint x: 833, startPoint y: 406, endPoint x: 491, endPoint y: 562, distance: 375.9
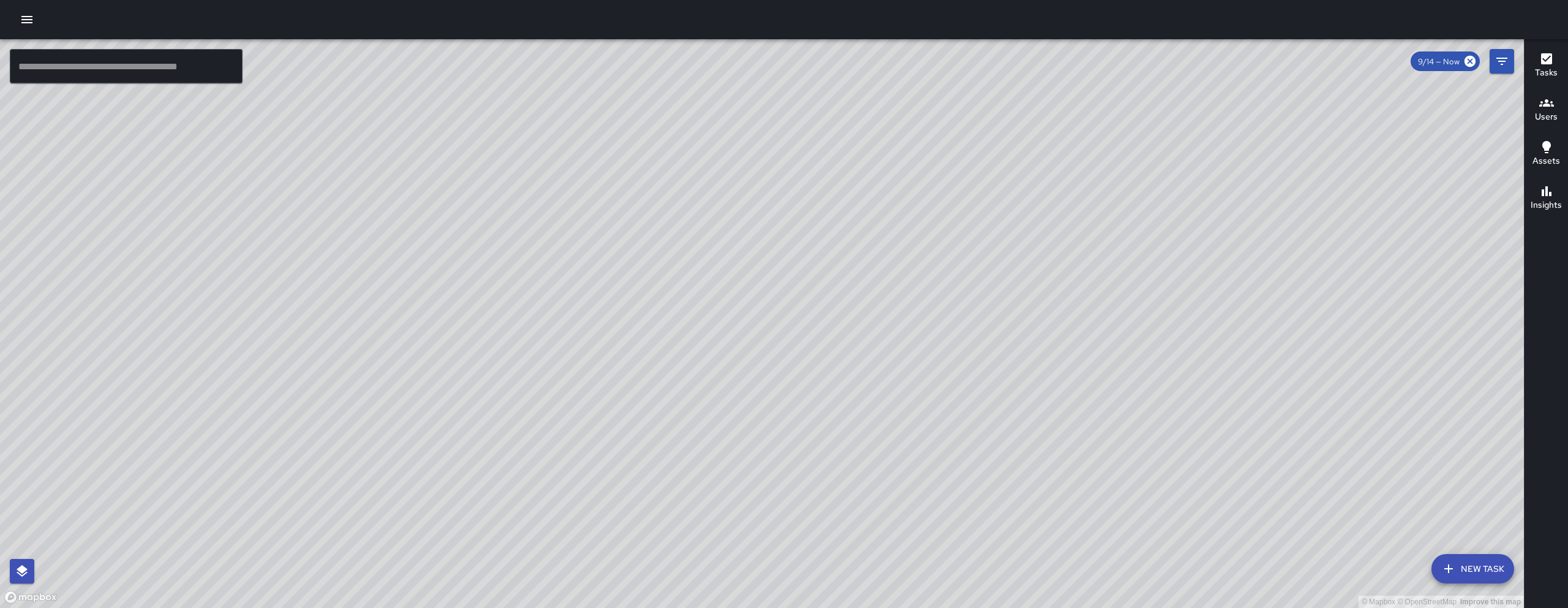
click at [534, 543] on div "© Mapbox © OpenStreetMap Improve this map" at bounding box center [762, 323] width 1524 height 569
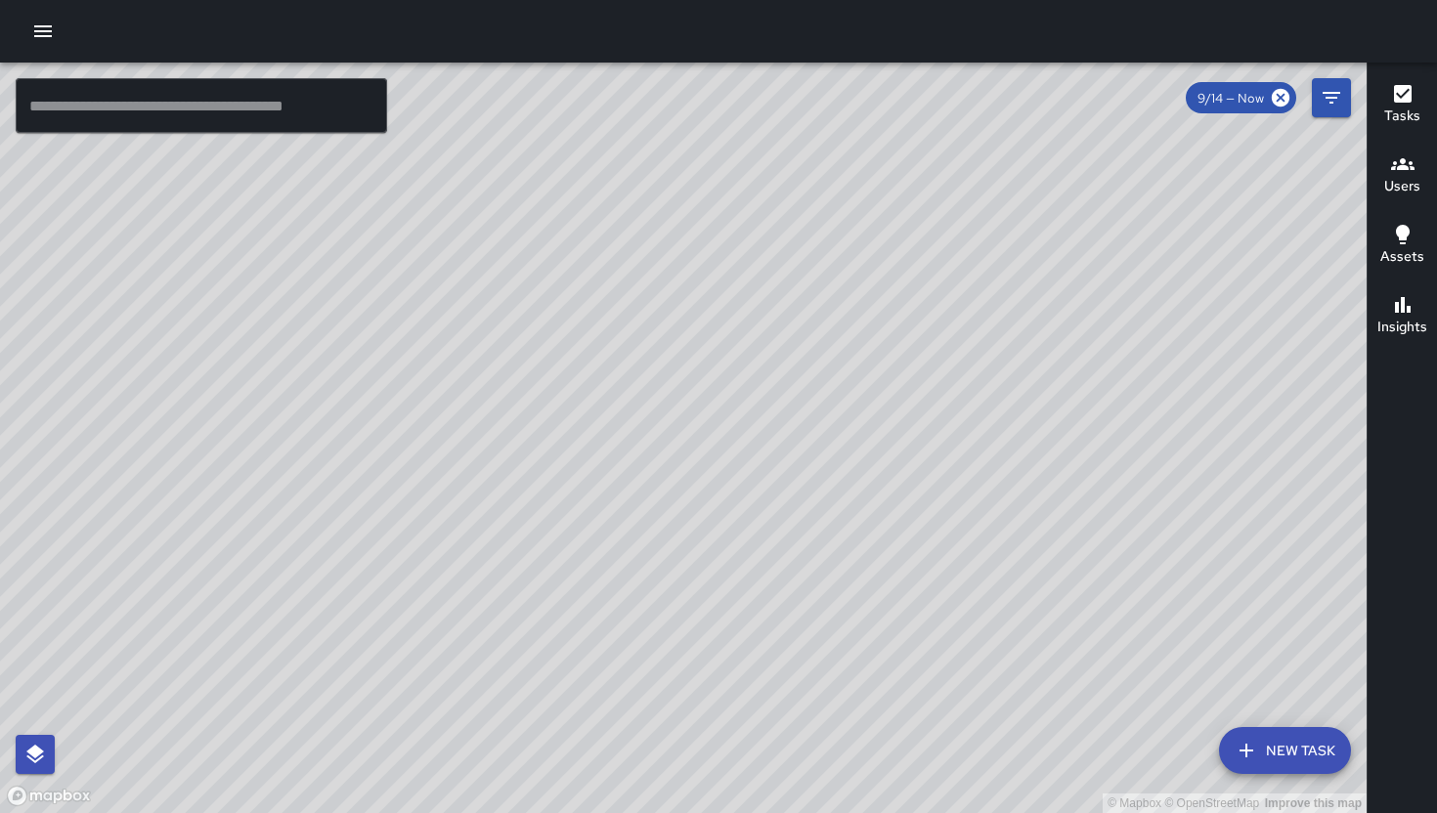
drag, startPoint x: 740, startPoint y: 425, endPoint x: 656, endPoint y: 528, distance: 132.7
click at [656, 528] on div "© Mapbox © OpenStreetMap Improve this map" at bounding box center [683, 438] width 1367 height 751
drag, startPoint x: 826, startPoint y: 372, endPoint x: 828, endPoint y: 552, distance: 180.9
click at [828, 552] on div "© Mapbox © OpenStreetMap Improve this map" at bounding box center [683, 438] width 1367 height 751
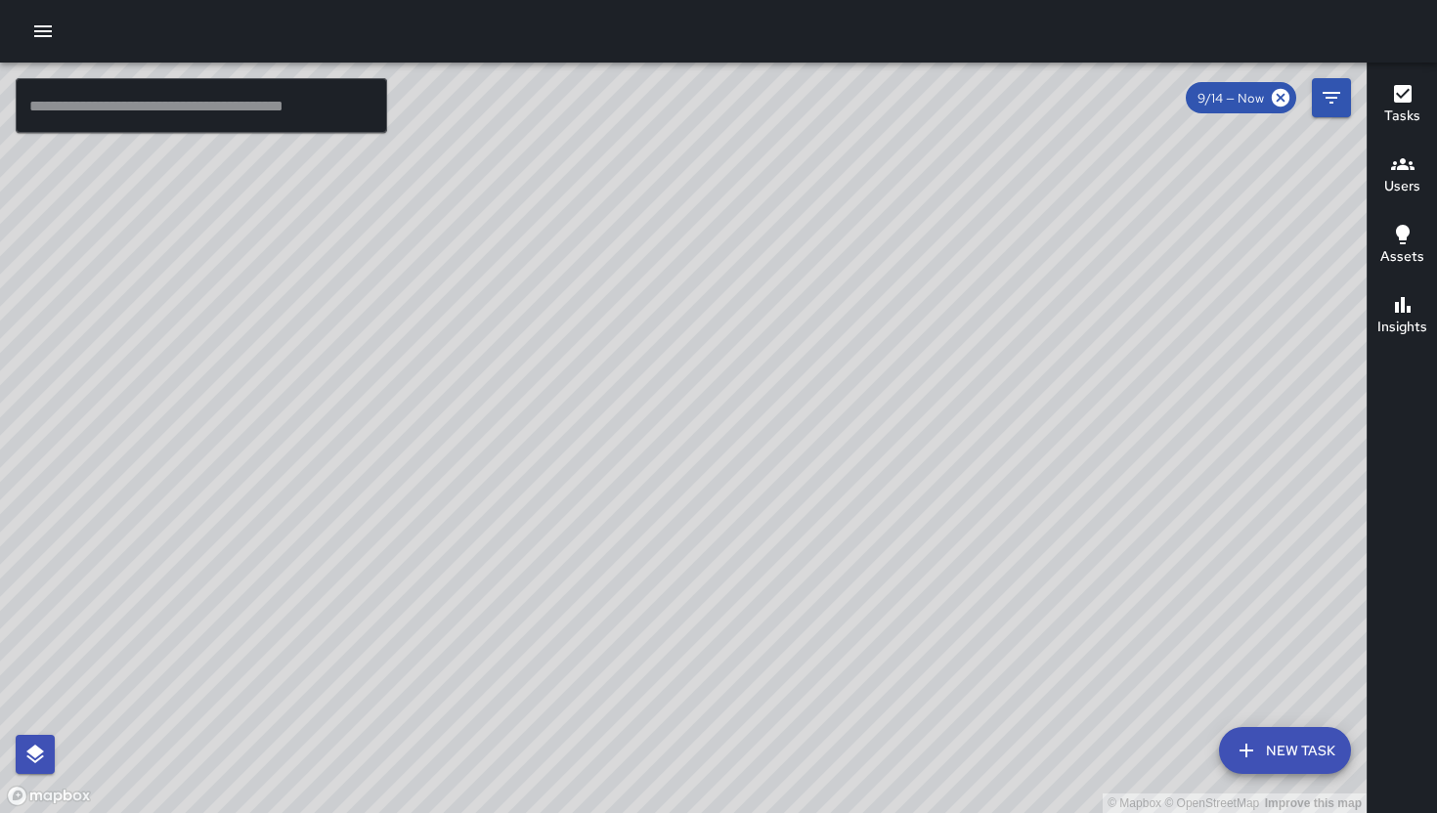
click at [819, 518] on div "© Mapbox © OpenStreetMap Improve this map" at bounding box center [683, 438] width 1367 height 751
